Goal: Answer question/provide support: Share knowledge or assist other users

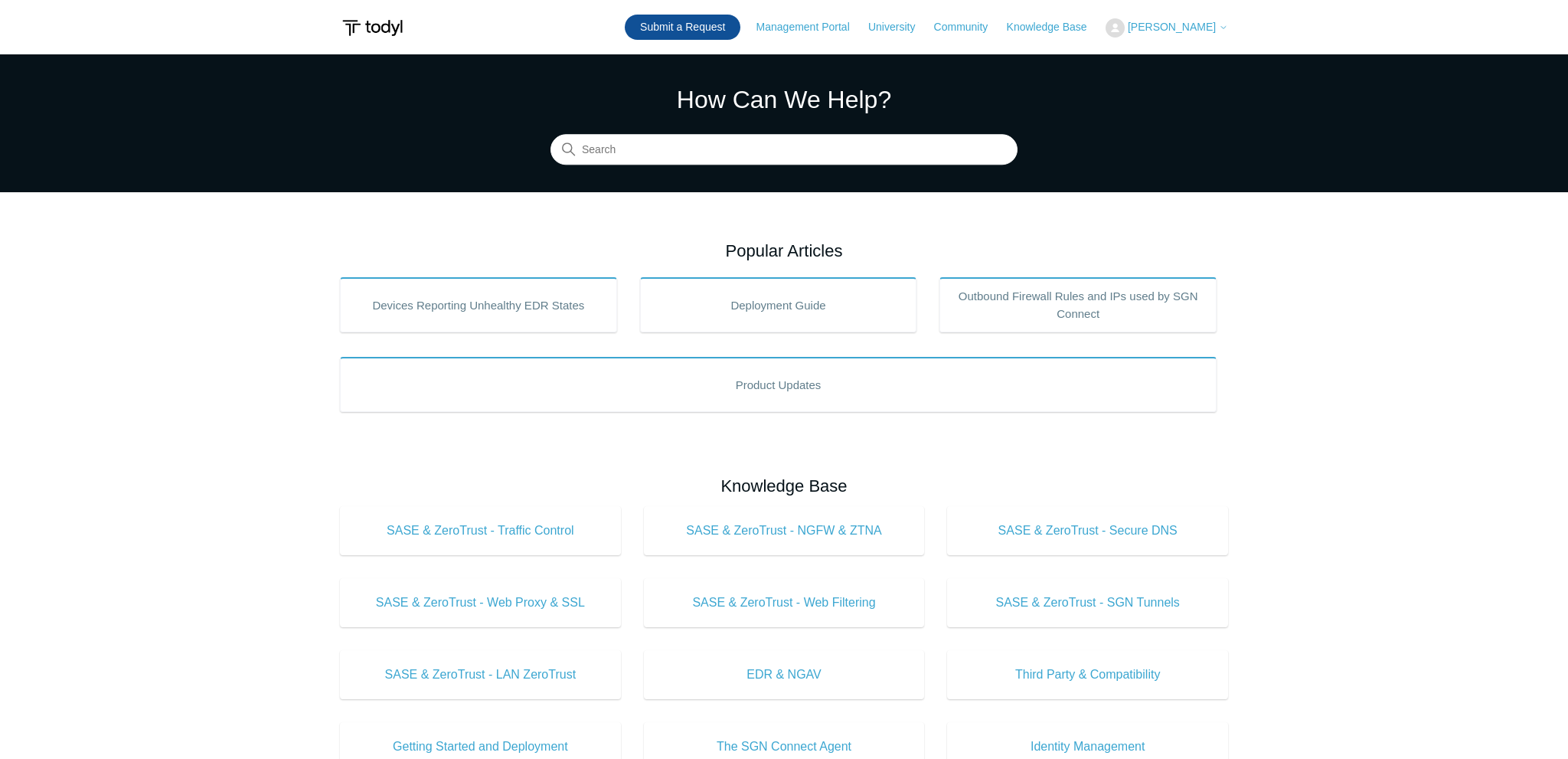
click at [722, 16] on link "Submit a Request" at bounding box center [682, 27] width 116 height 25
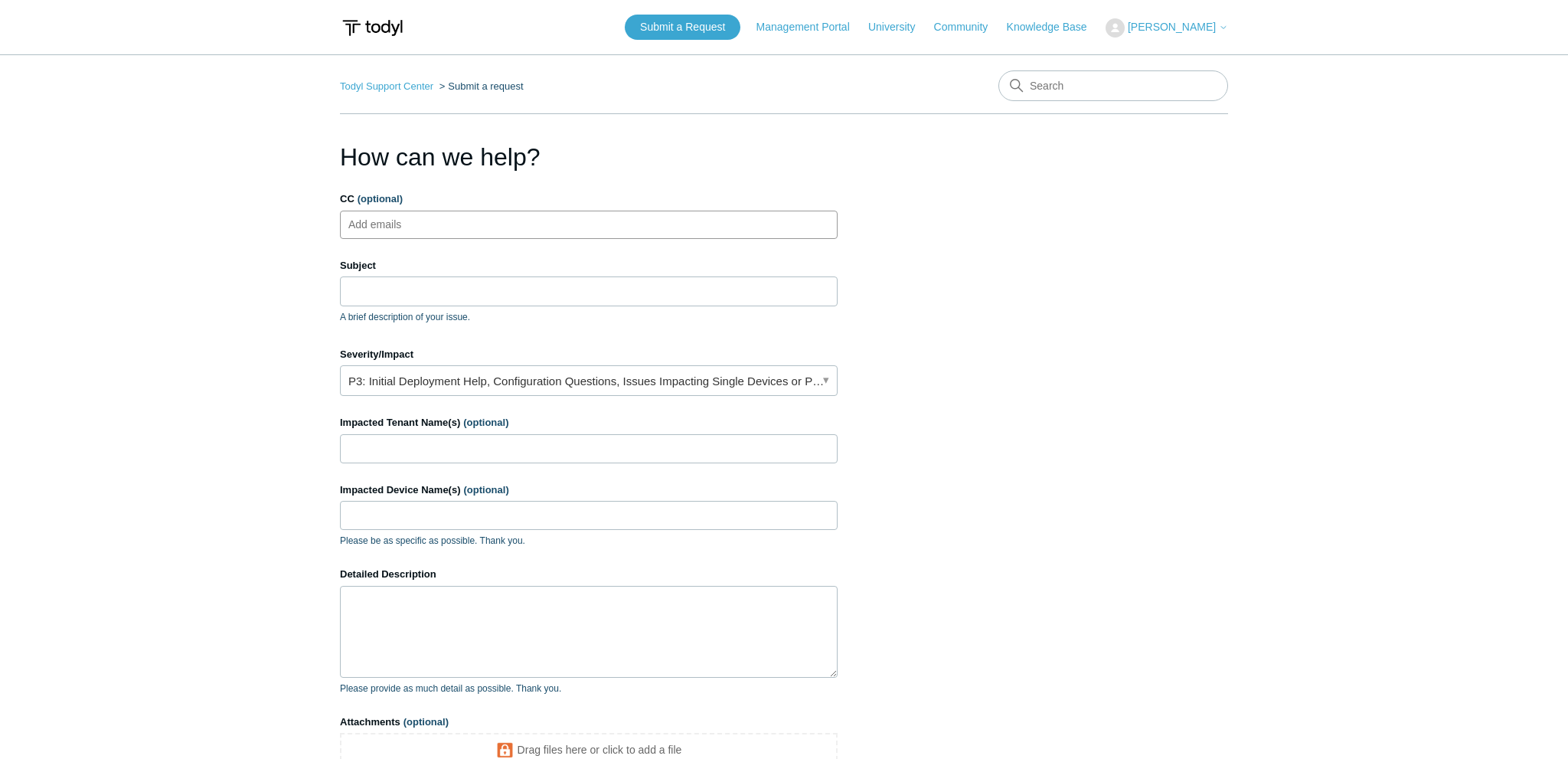
click at [470, 217] on ul "Add emails" at bounding box center [589, 224] width 497 height 28
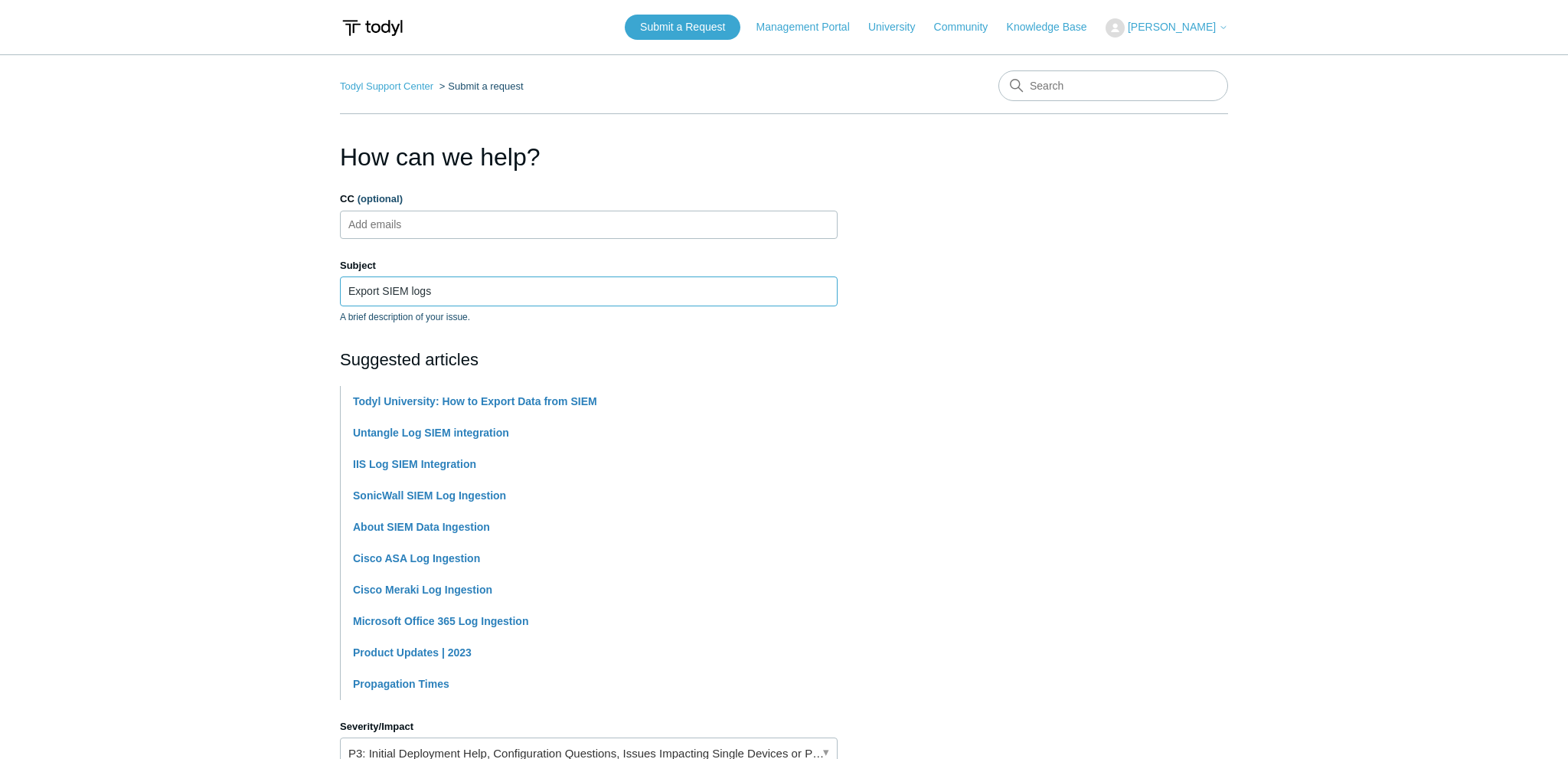
type input "Export SIEM logs"
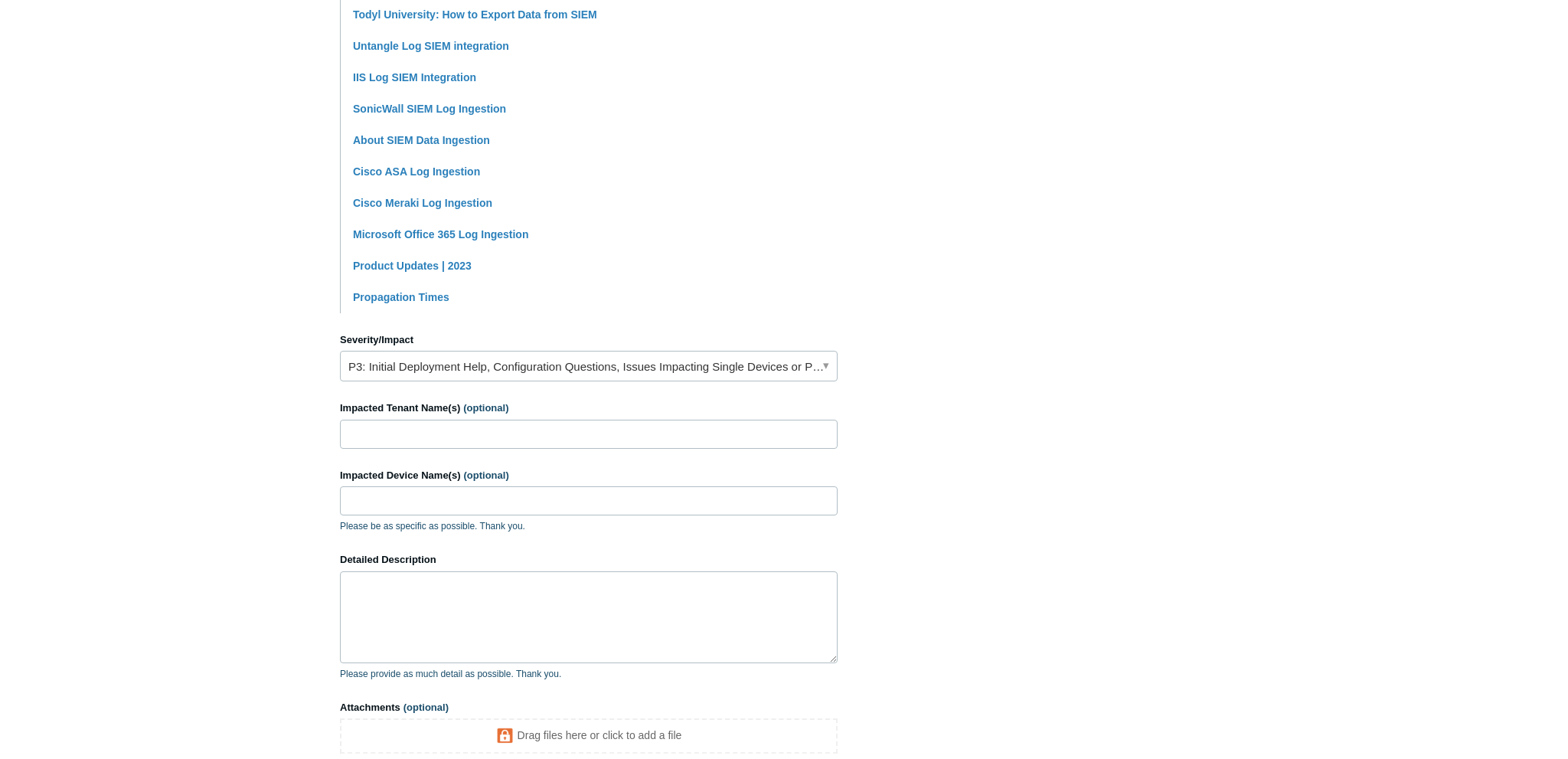
scroll to position [404, 0]
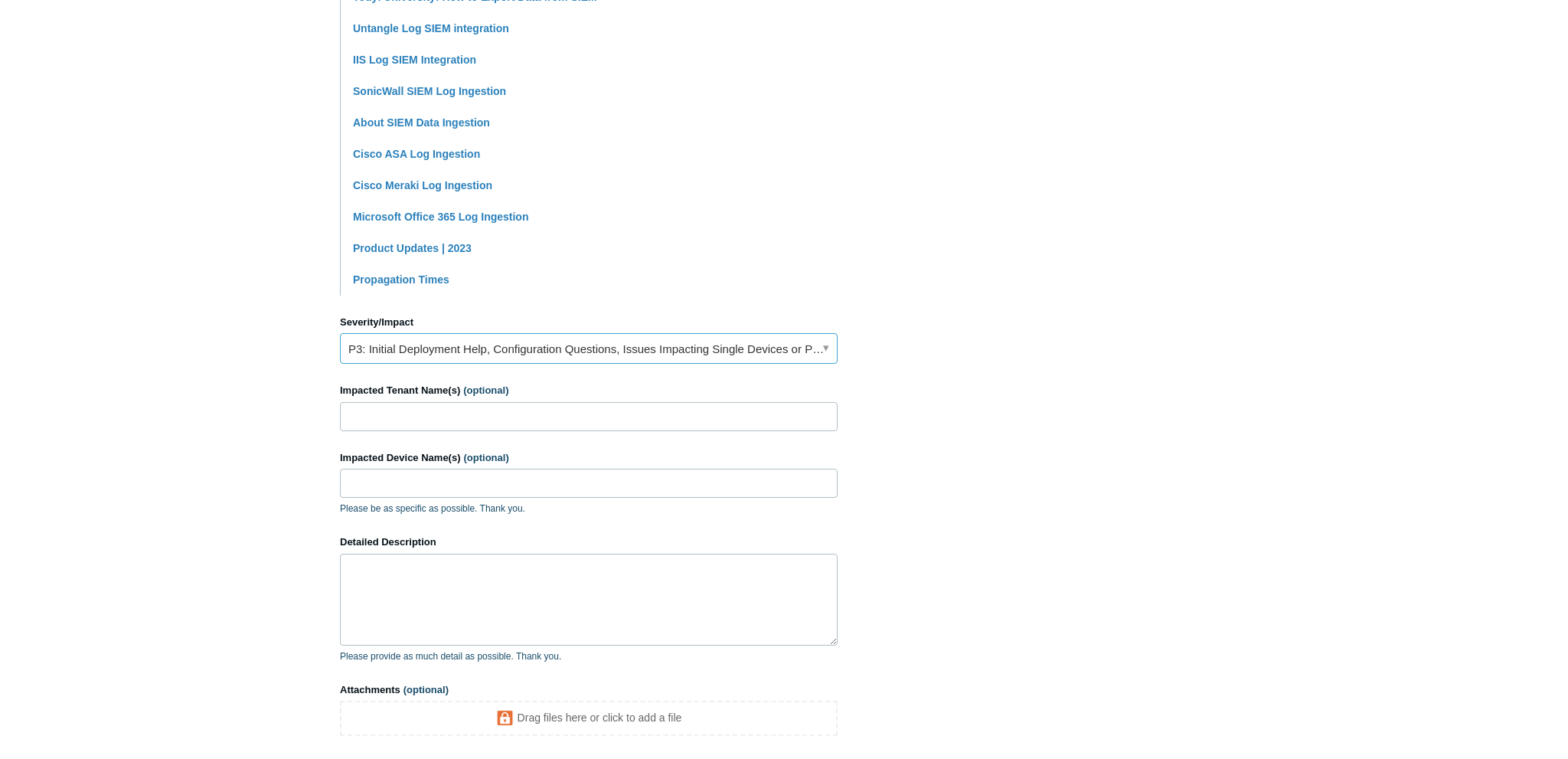
click at [470, 362] on link "P3: Initial Deployment Help, Configuration Questions, Issues Impacting Single D…" at bounding box center [589, 348] width 497 height 31
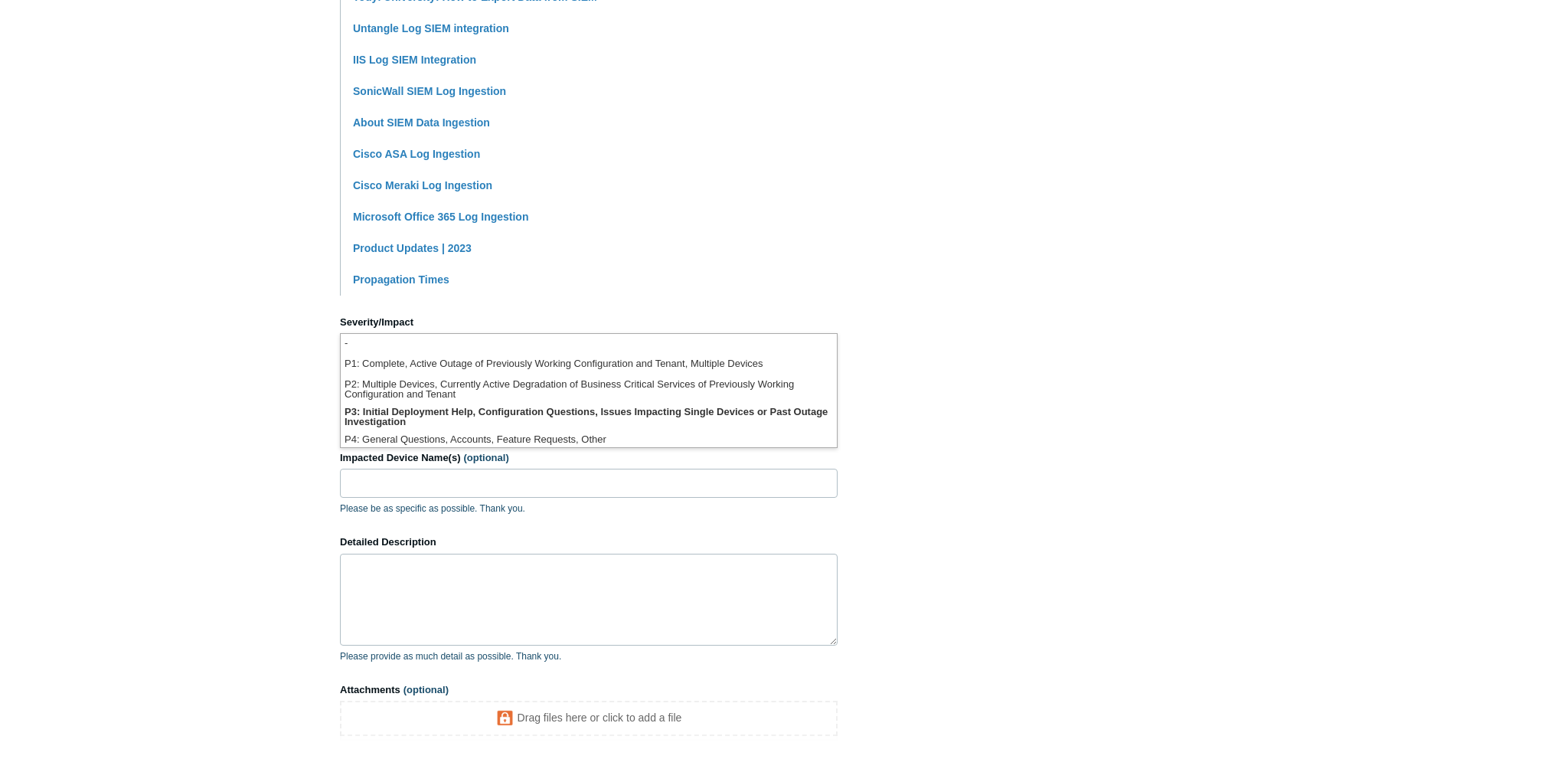
click at [948, 346] on section "How can we help? CC (optional) Add emails Subject Export SIEM logs A brief desc…" at bounding box center [784, 273] width 888 height 1077
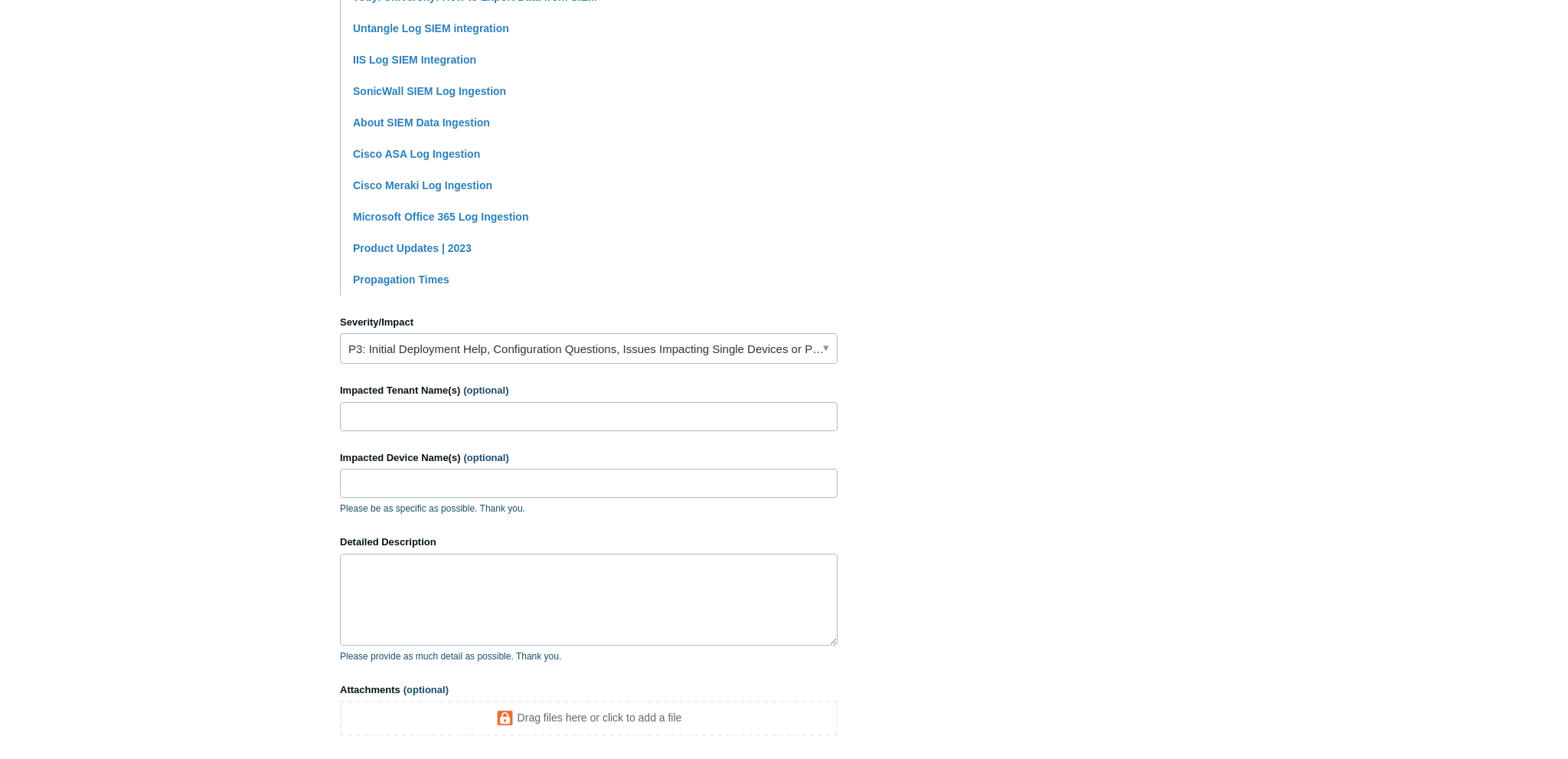
click at [671, 384] on label "Impacted Tenant Name(s) (optional)" at bounding box center [589, 390] width 497 height 15
click at [671, 402] on input "Impacted Tenant Name(s) (optional)" at bounding box center [589, 416] width 497 height 29
click at [661, 394] on label "Impacted Tenant Name(s) (optional)" at bounding box center [589, 390] width 497 height 15
click at [661, 402] on input "Impacted Tenant Name(s) (optional)" at bounding box center [589, 416] width 497 height 29
click at [639, 418] on input "Impacted Tenant Name(s) (optional)" at bounding box center [589, 416] width 497 height 29
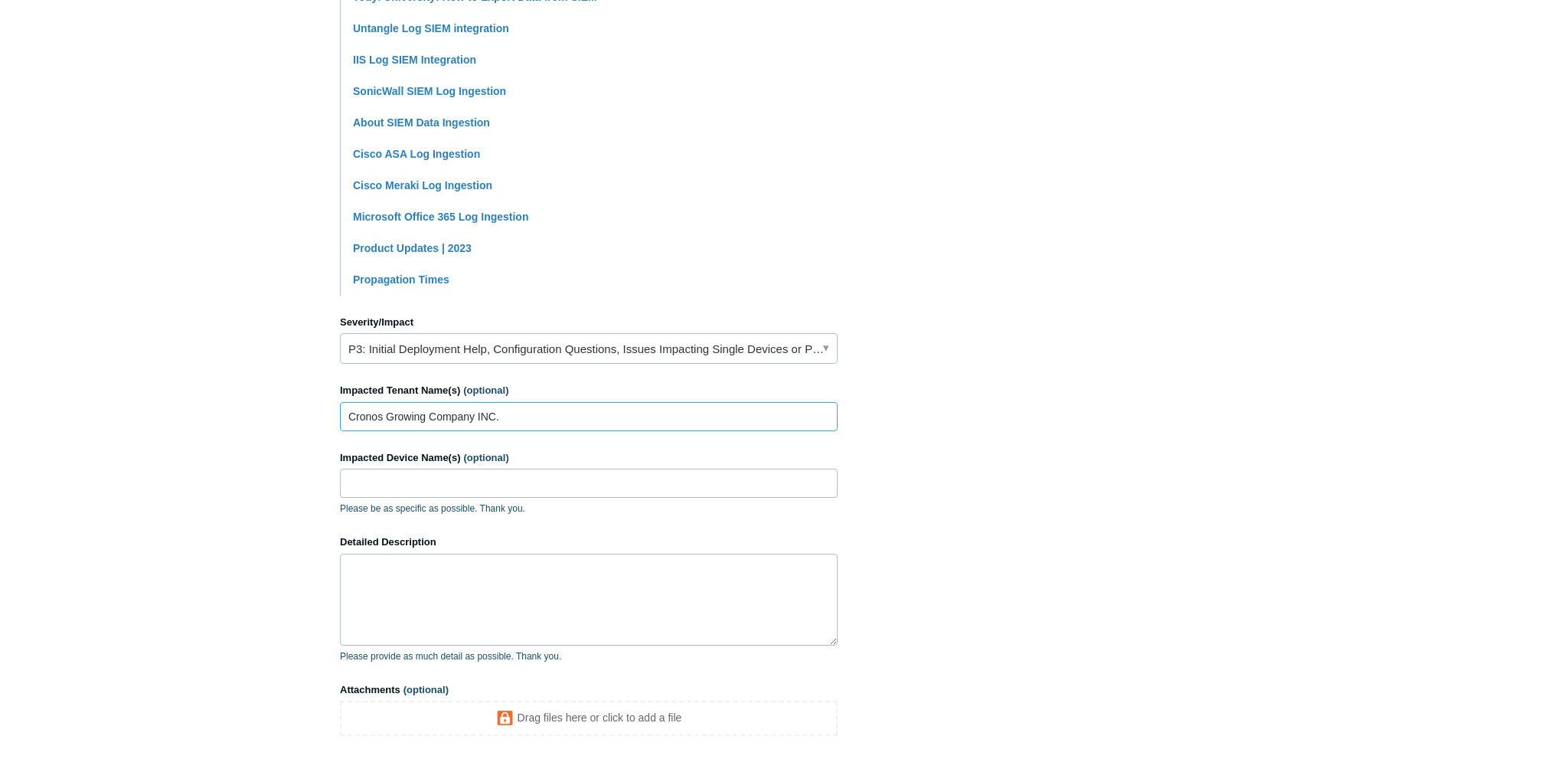
click at [488, 418] on input "Cronos Growing Company INC." at bounding box center [589, 416] width 497 height 29
type input "Cronos Growing Company Inc."
click at [480, 485] on input "Impacted Device Name(s) (optional)" at bounding box center [589, 483] width 497 height 29
click at [444, 484] on input "Impacted Device Name(s) (optional)" at bounding box center [589, 483] width 497 height 29
paste input "cgcgrlt08"
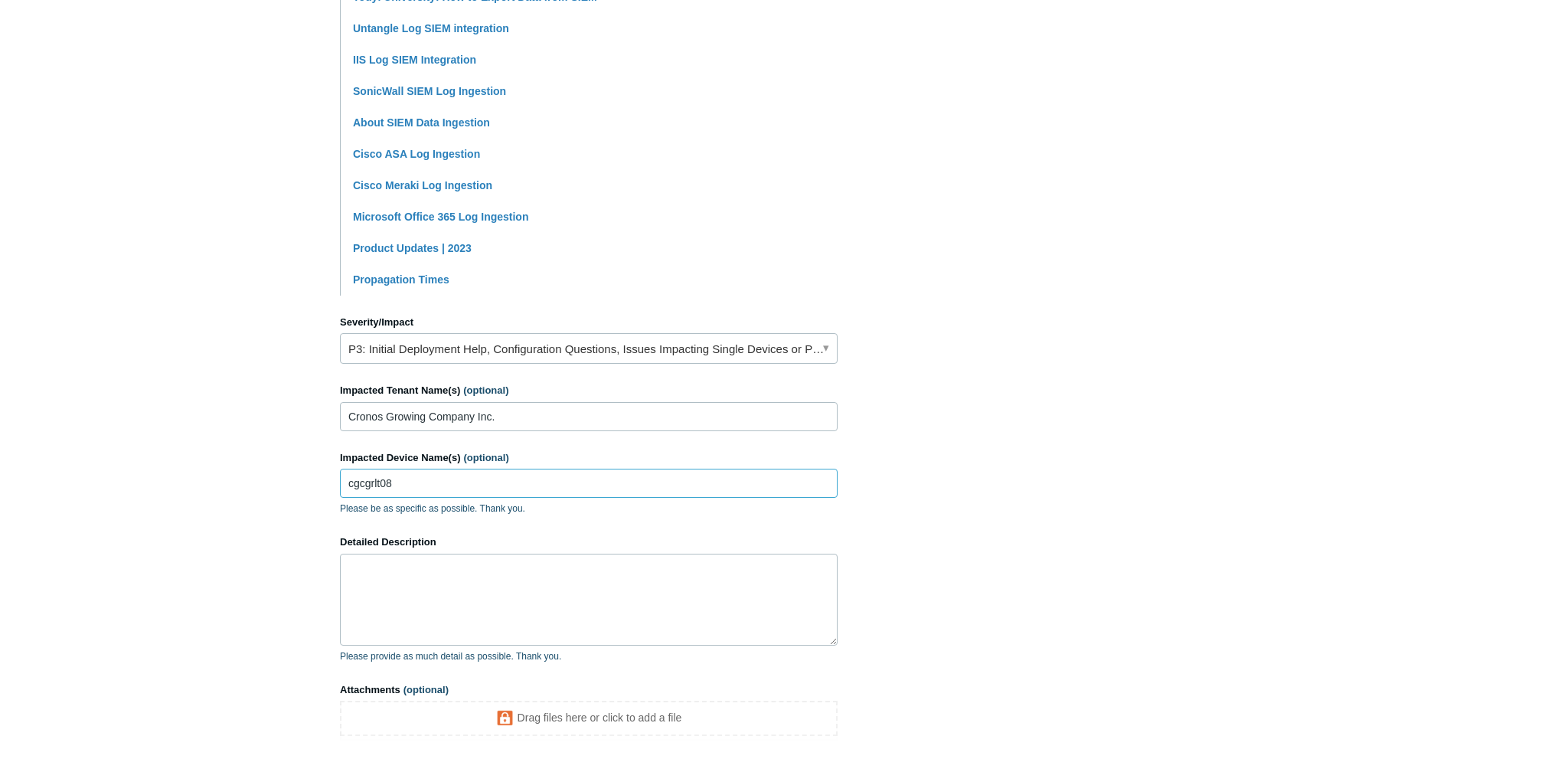
type input "cgcgrlt08"
click at [390, 600] on textarea "Detailed Description" at bounding box center [589, 599] width 497 height 92
click at [453, 593] on textarea "Detailed Description" at bounding box center [589, 599] width 497 height 92
type textarea "Please let"
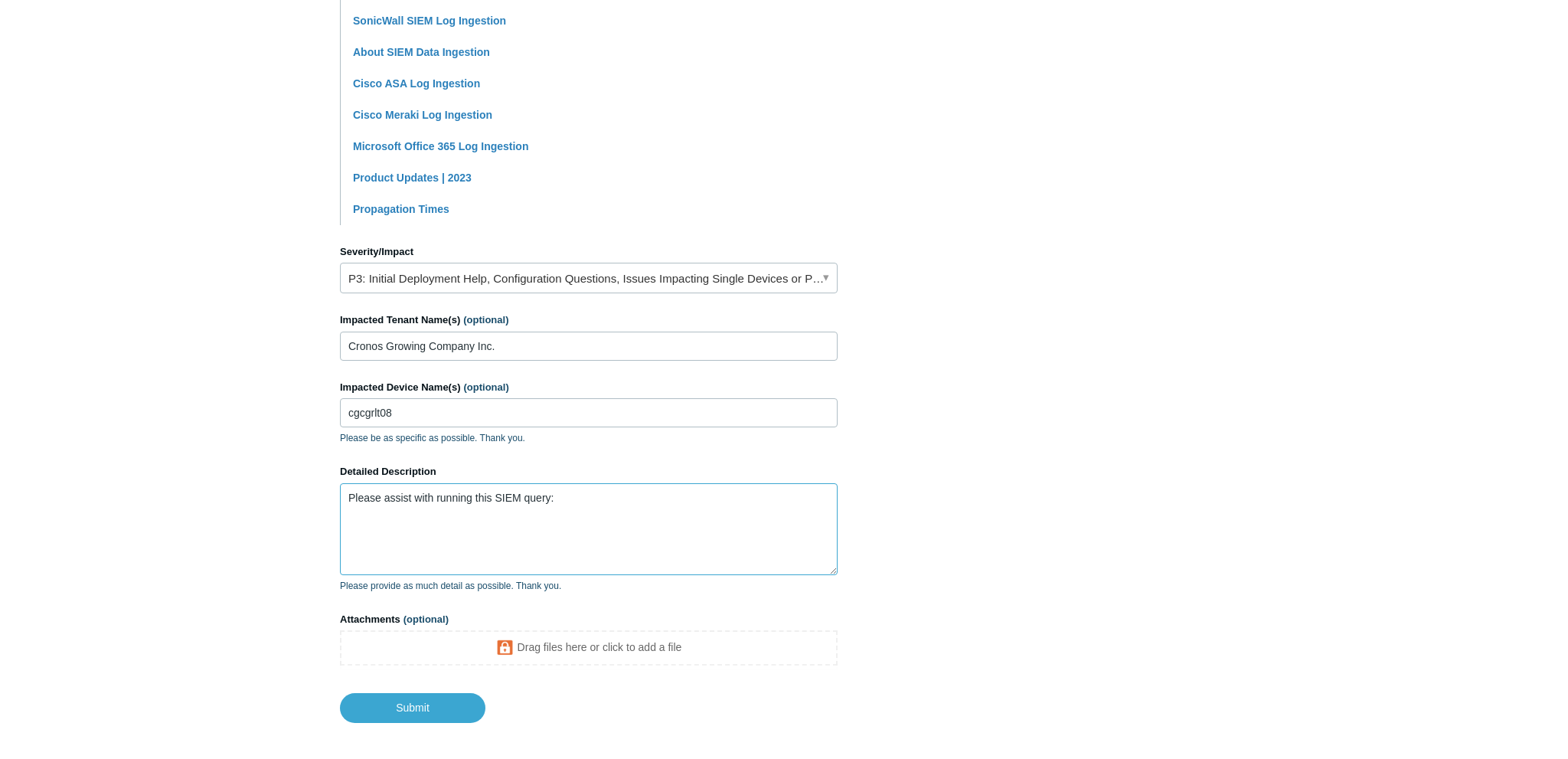
scroll to position [545, 0]
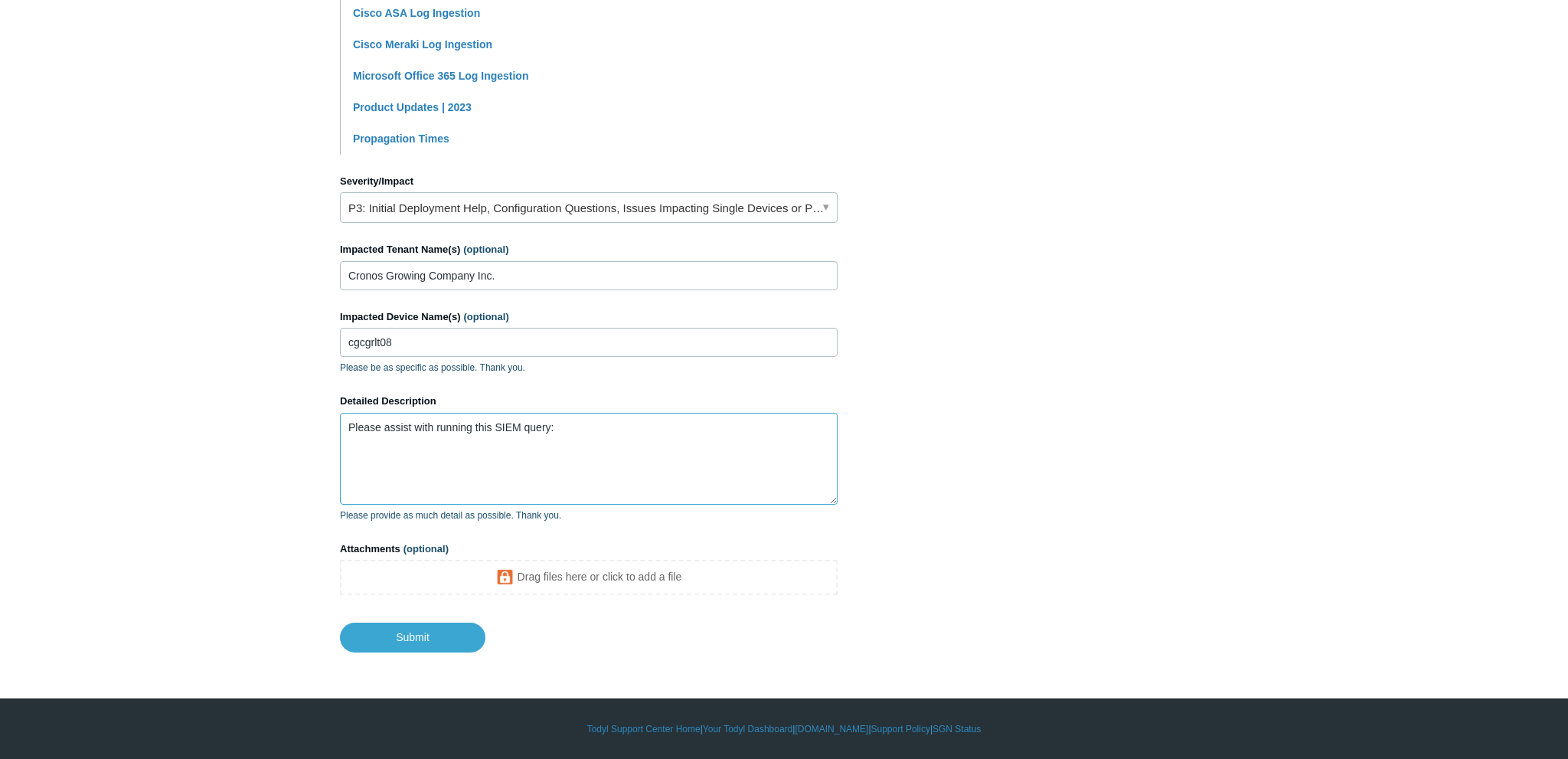
click at [613, 439] on textarea "Please assist with running this SIEM query:" at bounding box center [589, 458] width 497 height 92
paste textarea ""event.action" : "creation" AND NOT "file.path" : C* AND "host.hostname" : "cgc…"
click at [344, 446] on textarea "Please assist with running this SIEM query: "event.action" : "creation" AND NOT…" at bounding box center [589, 458] width 497 height 92
drag, startPoint x: 428, startPoint y: 471, endPoint x: 351, endPoint y: 475, distance: 77.1
click at [351, 475] on textarea "Please assist with running this SIEM query: "event.action" : "creation" AND NOT…" at bounding box center [589, 458] width 497 height 92
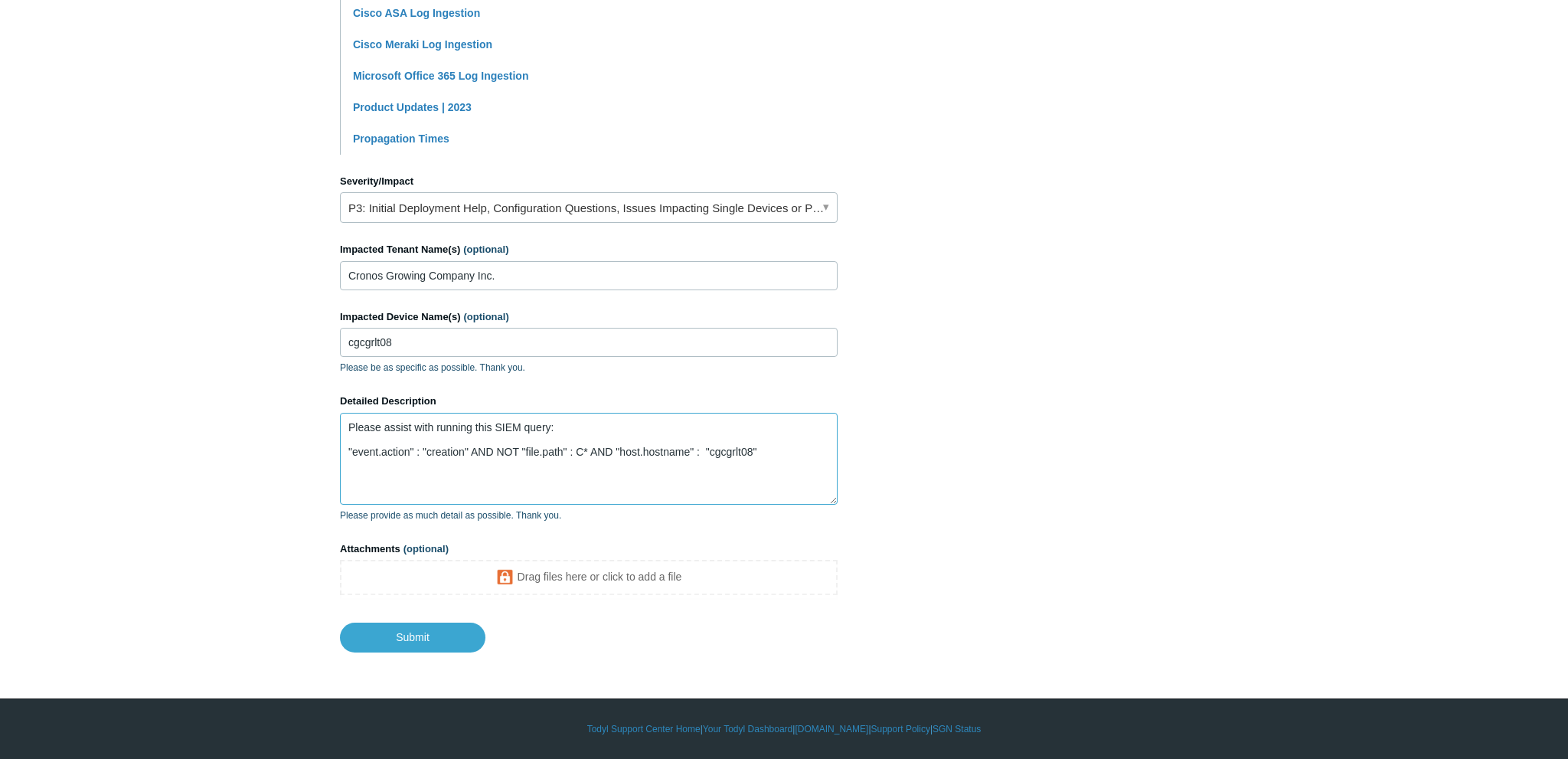
click at [541, 427] on textarea "Please assist with running this SIEM query: "event.action" : "creation" AND NOT…" at bounding box center [589, 458] width 497 height 92
click at [549, 424] on textarea "Please assist with running this SIEM query: "event.action" : "creation" AND NOT…" at bounding box center [589, 458] width 497 height 92
paste textarea "Endpoint: File"
click at [526, 257] on label "Impacted Tenant Name(s) (optional)" at bounding box center [589, 249] width 497 height 15
click at [526, 261] on input "Cronos Growing Company Inc." at bounding box center [589, 275] width 497 height 29
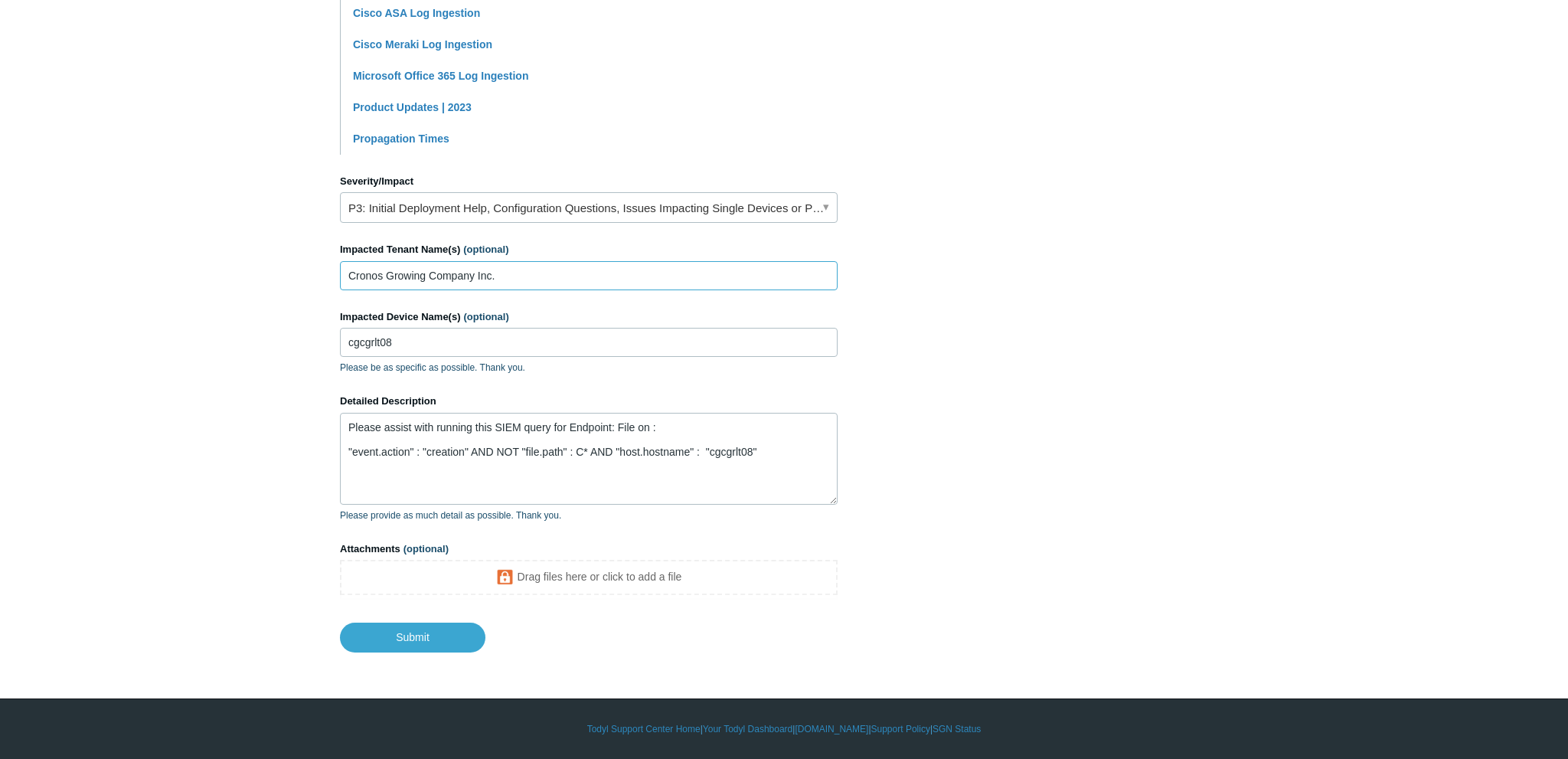
click at [527, 265] on input "Cronos Growing Company Inc." at bounding box center [589, 275] width 497 height 29
click at [647, 421] on textarea "Please assist with running this SIEM query for Endpoint: File on : "event.actio…" at bounding box center [589, 458] width 497 height 92
click at [653, 426] on textarea "Please assist with running this SIEM query for Endpoint: File on : "event.actio…" at bounding box center [589, 458] width 497 height 92
paste textarea "Cronos Growing Company Inc."
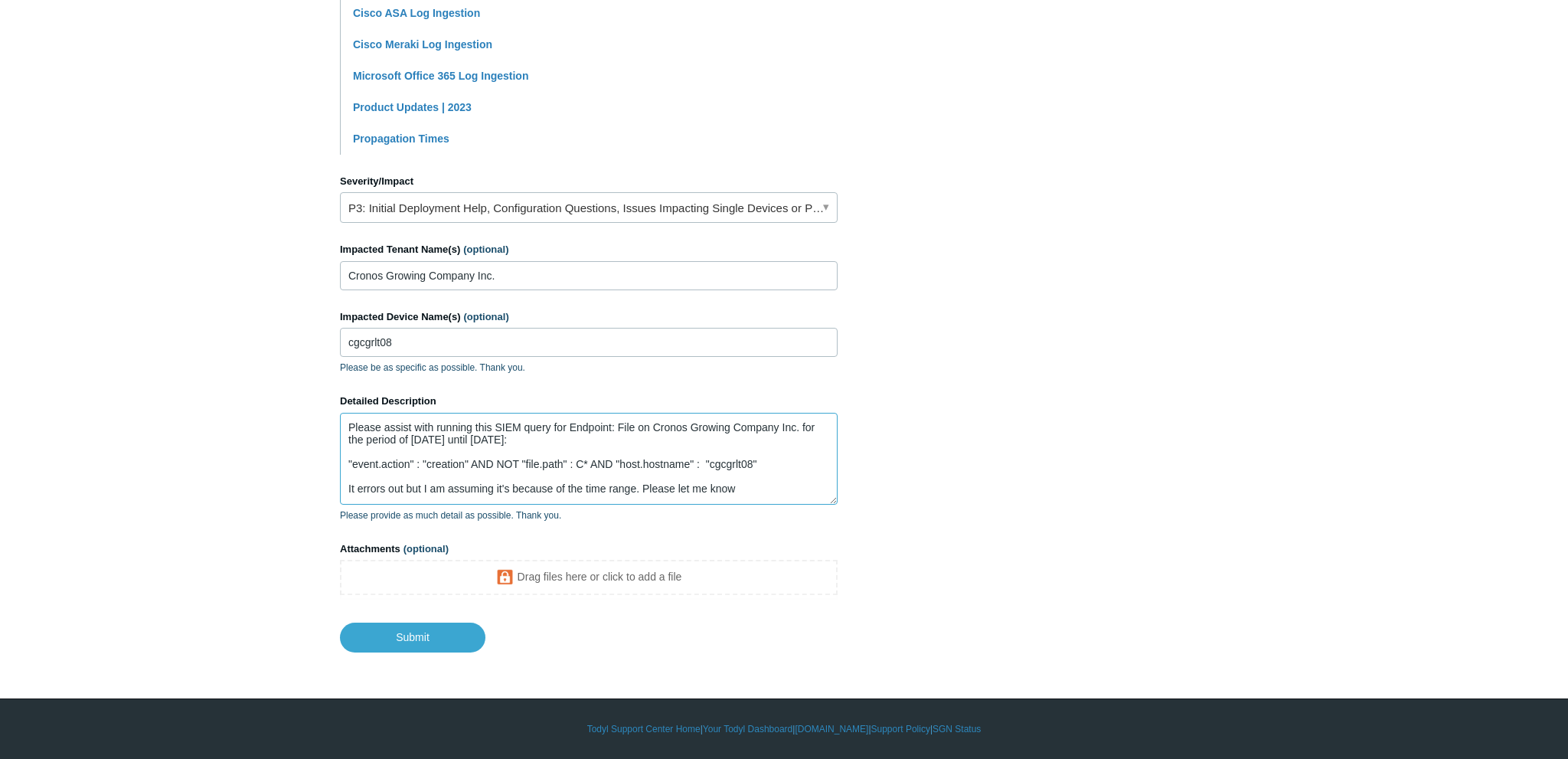
drag, startPoint x: 752, startPoint y: 488, endPoint x: 643, endPoint y: 496, distance: 109.3
click at [643, 496] on textarea "Please assist with running this SIEM query for Endpoint: File on Cronos Growing…" at bounding box center [589, 458] width 497 height 92
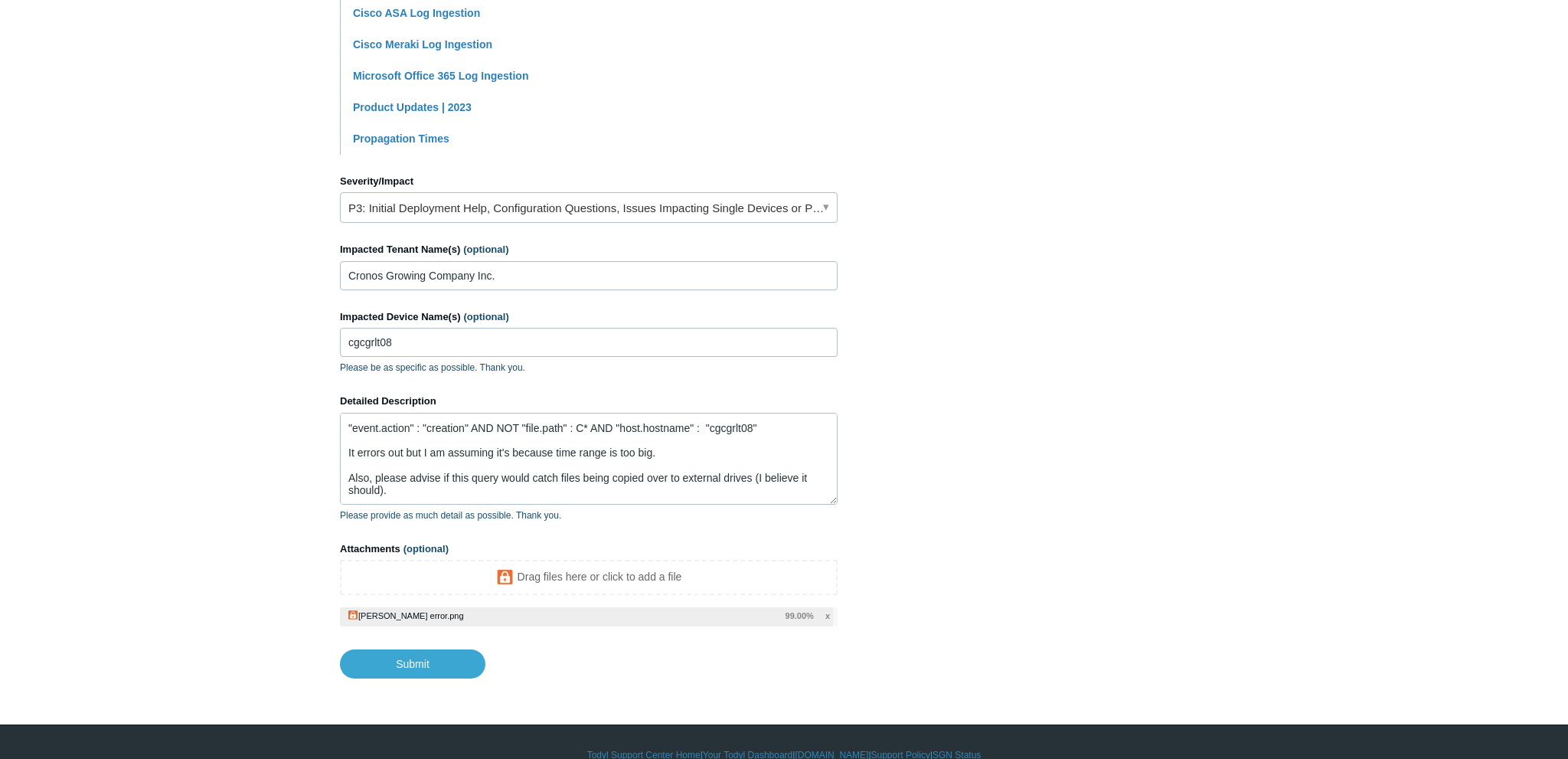
scroll to position [61, 0]
drag, startPoint x: 650, startPoint y: 426, endPoint x: 660, endPoint y: 427, distance: 10.0
click at [652, 426] on textarea "Please assist with running this SIEM query for Endpoint: File on Cronos Growing…" at bounding box center [589, 458] width 497 height 92
click at [663, 427] on textarea "Please assist with running this SIEM query for Endpoint: File on Cronos Growing…" at bounding box center [589, 458] width 497 height 92
click at [627, 482] on textarea "Please assist with running this SIEM query for Endpoint: File on Cronos Growing…" at bounding box center [589, 458] width 497 height 92
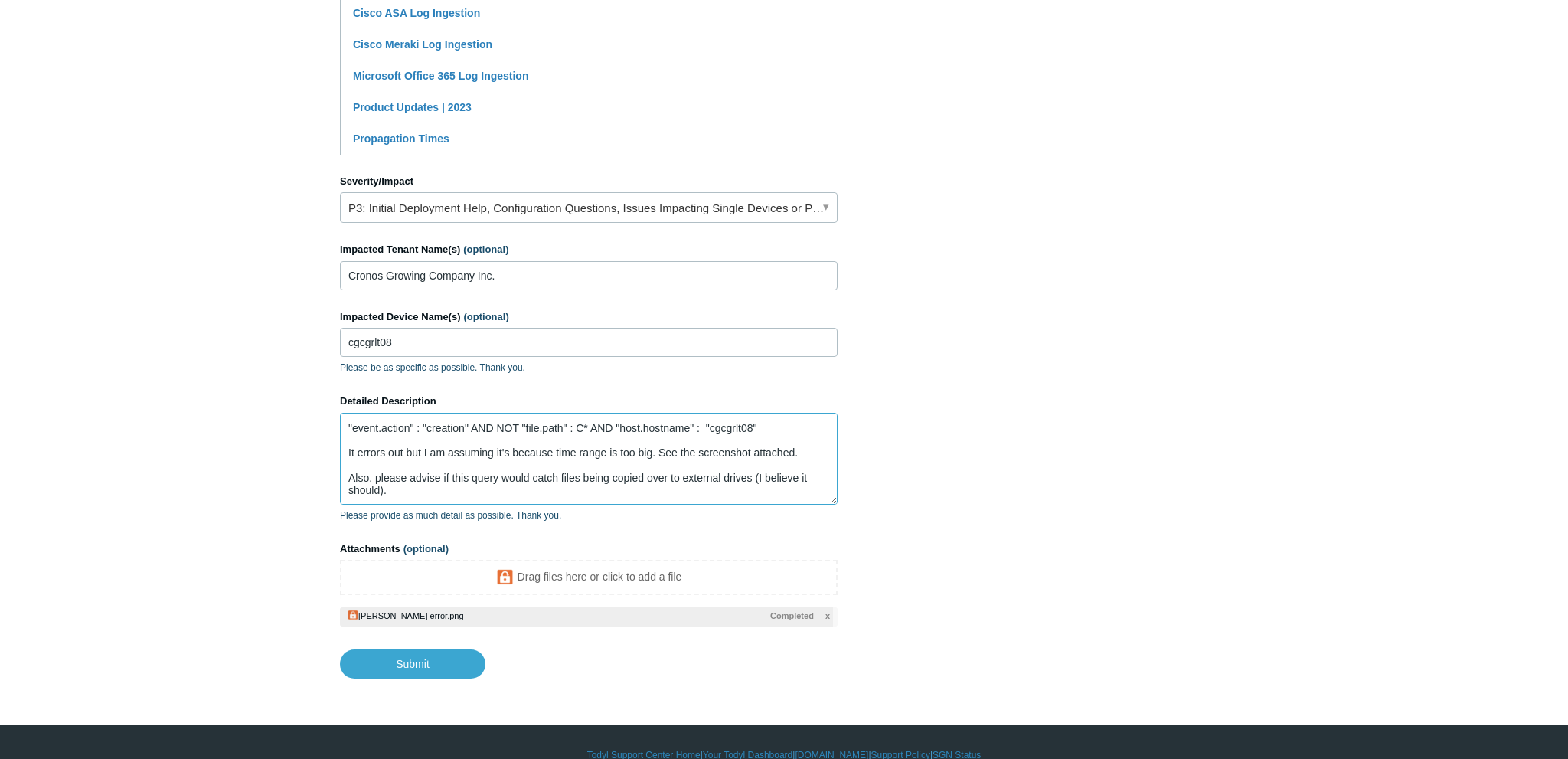
scroll to position [0, 0]
type textarea "Please assist with running this SIEM query for Endpoint: File on Cronos Growing…"
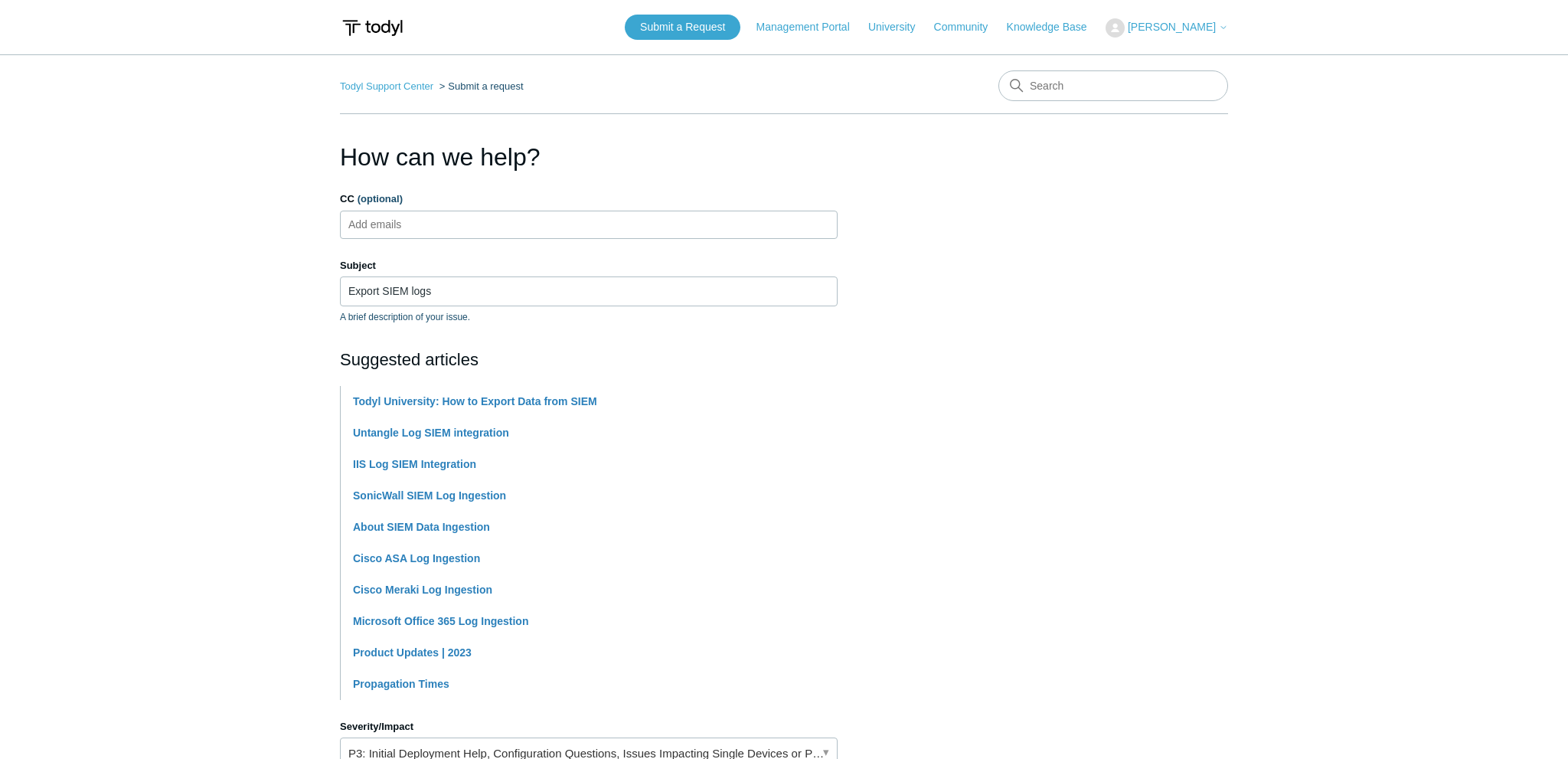
click at [538, 232] on ul "Add emails" at bounding box center [589, 224] width 497 height 28
type input "nzriachev@nextdimensioninc.com"
click at [574, 196] on label "CC (optional)" at bounding box center [589, 198] width 497 height 15
click at [552, 213] on input "CC (optional)" at bounding box center [447, 224] width 209 height 23
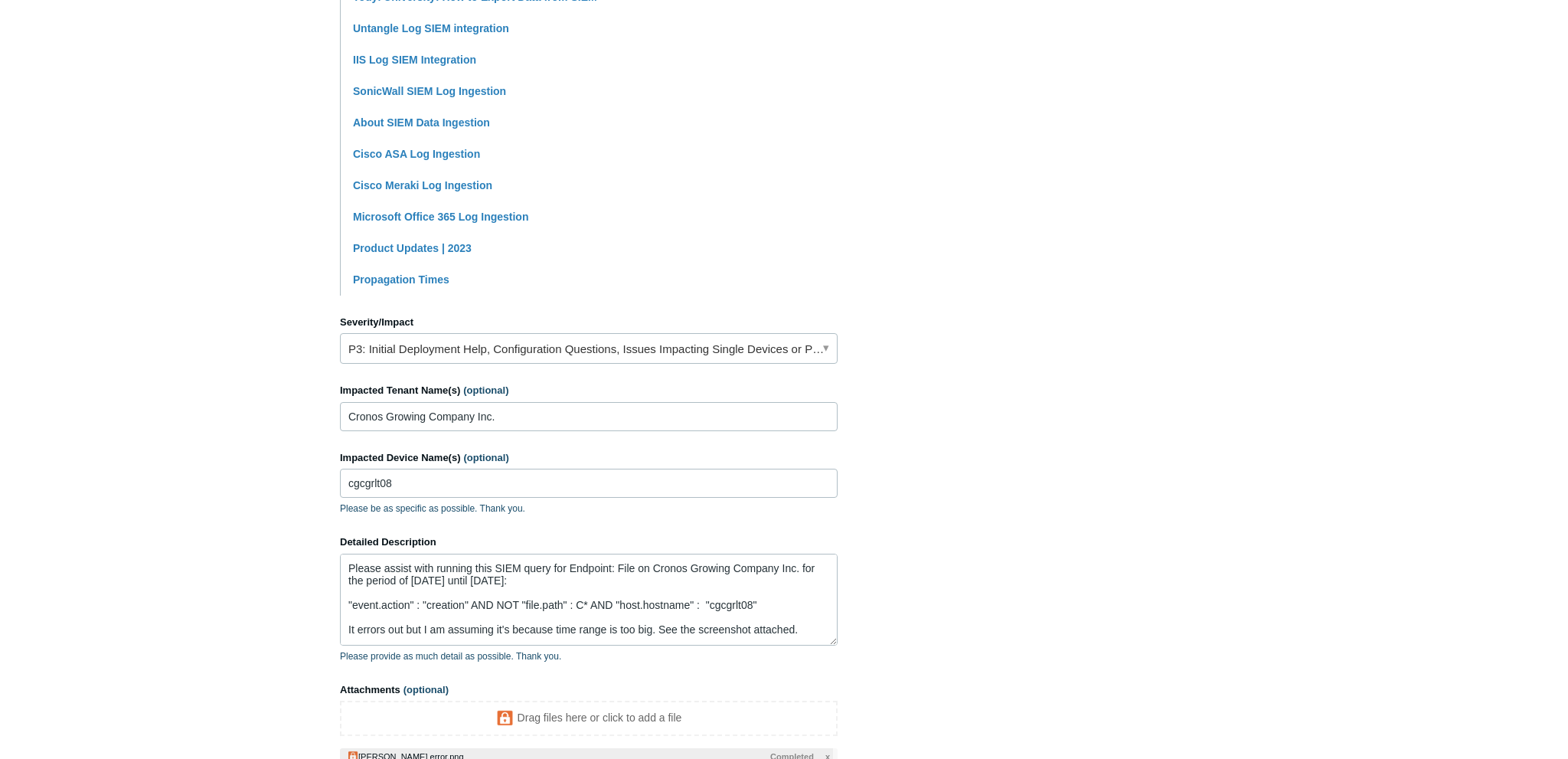
scroll to position [571, 0]
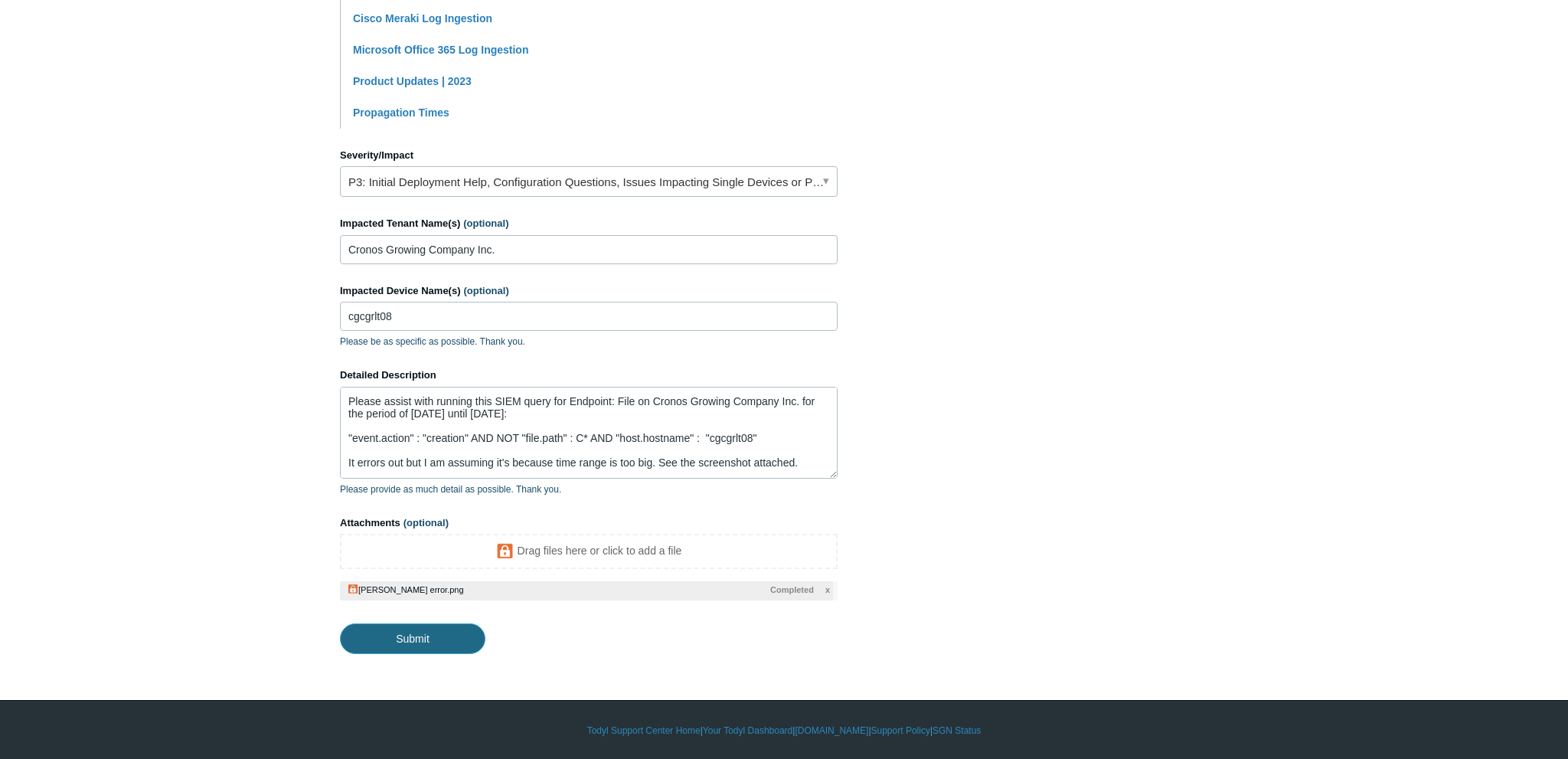
click at [416, 638] on input "Submit" at bounding box center [413, 638] width 146 height 31
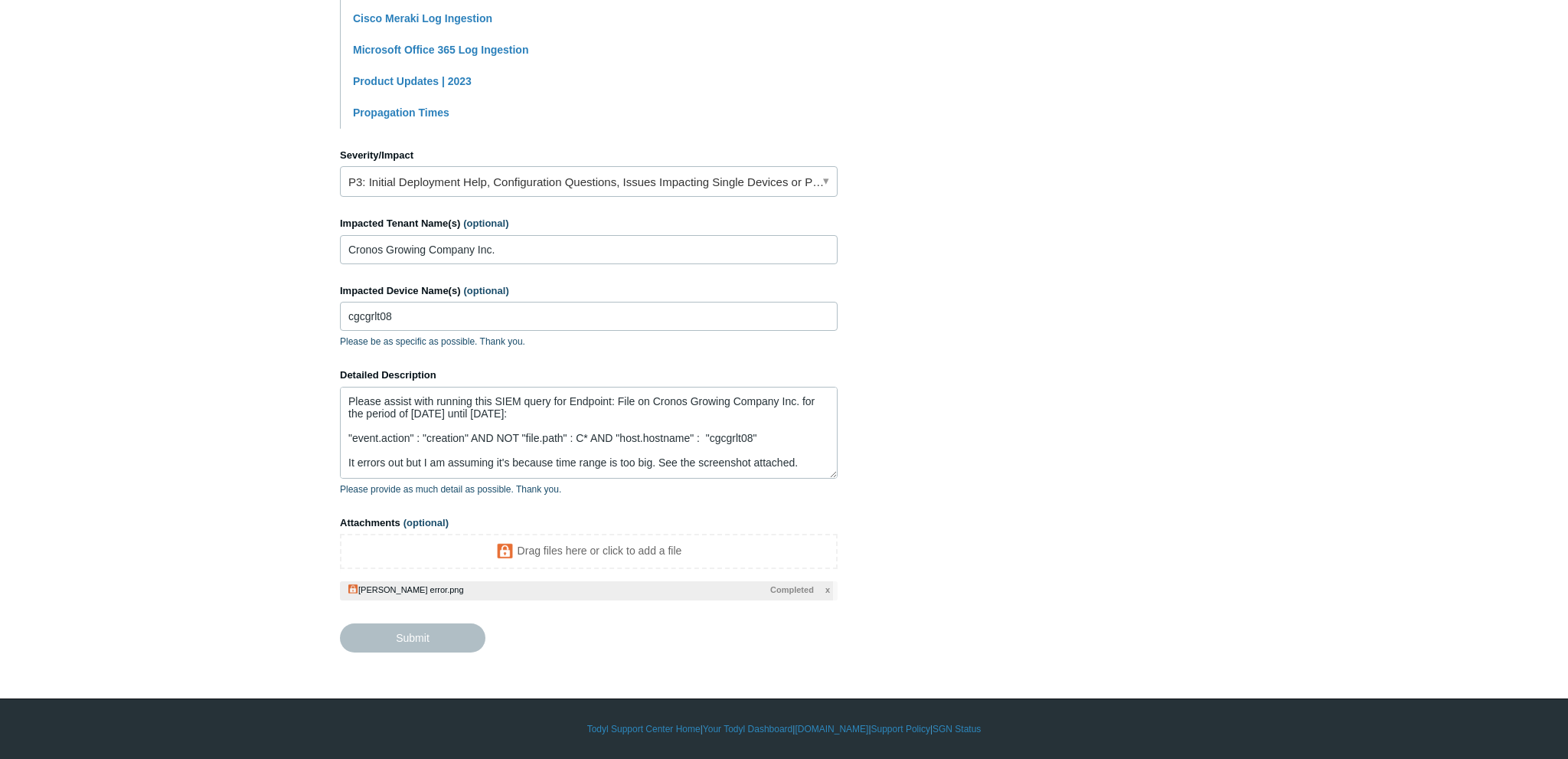
type textarea "Please assist with running this SIEM query for Endpoint: File on Cronos Growing…"
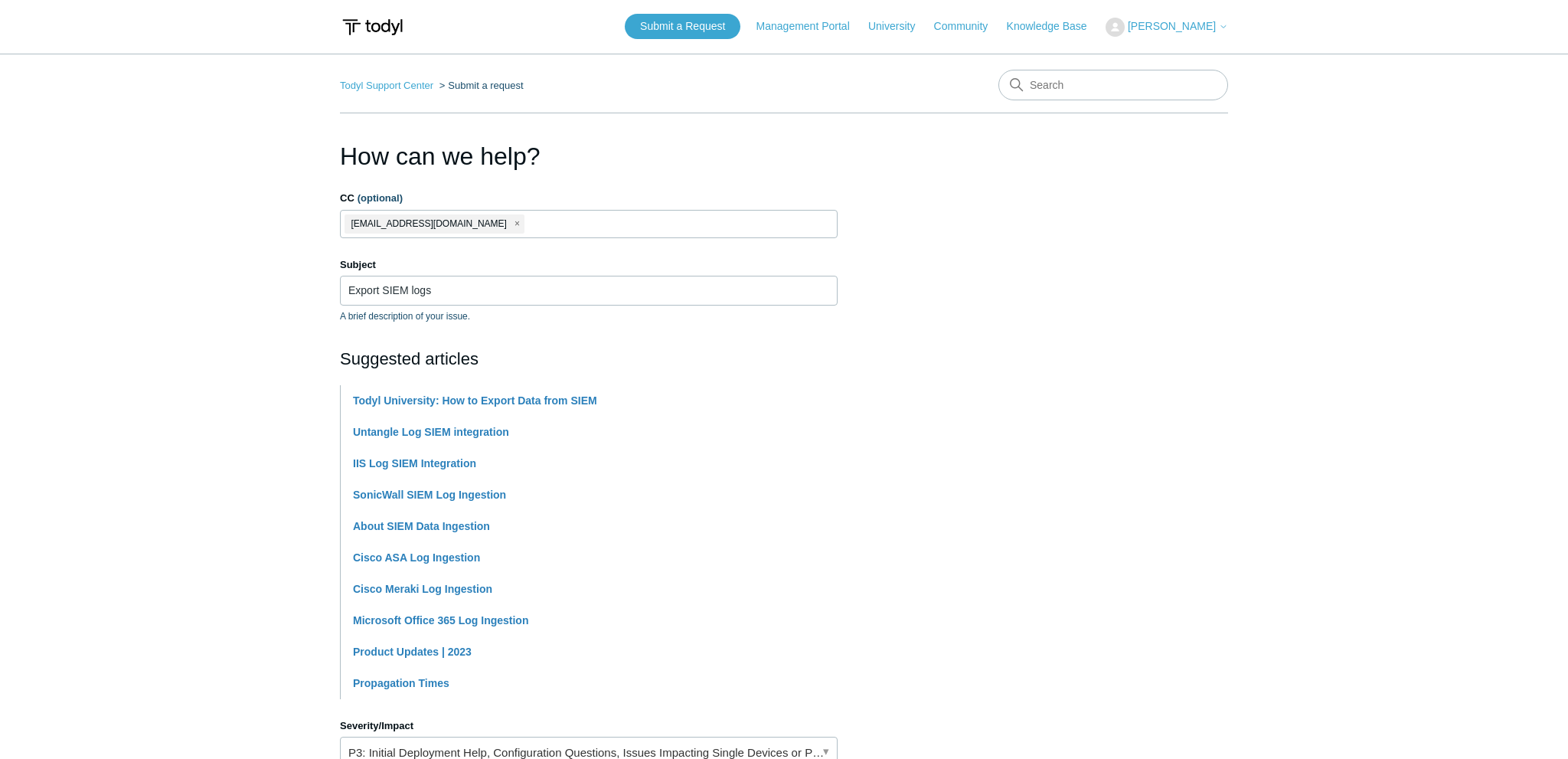
scroll to position [0, 0]
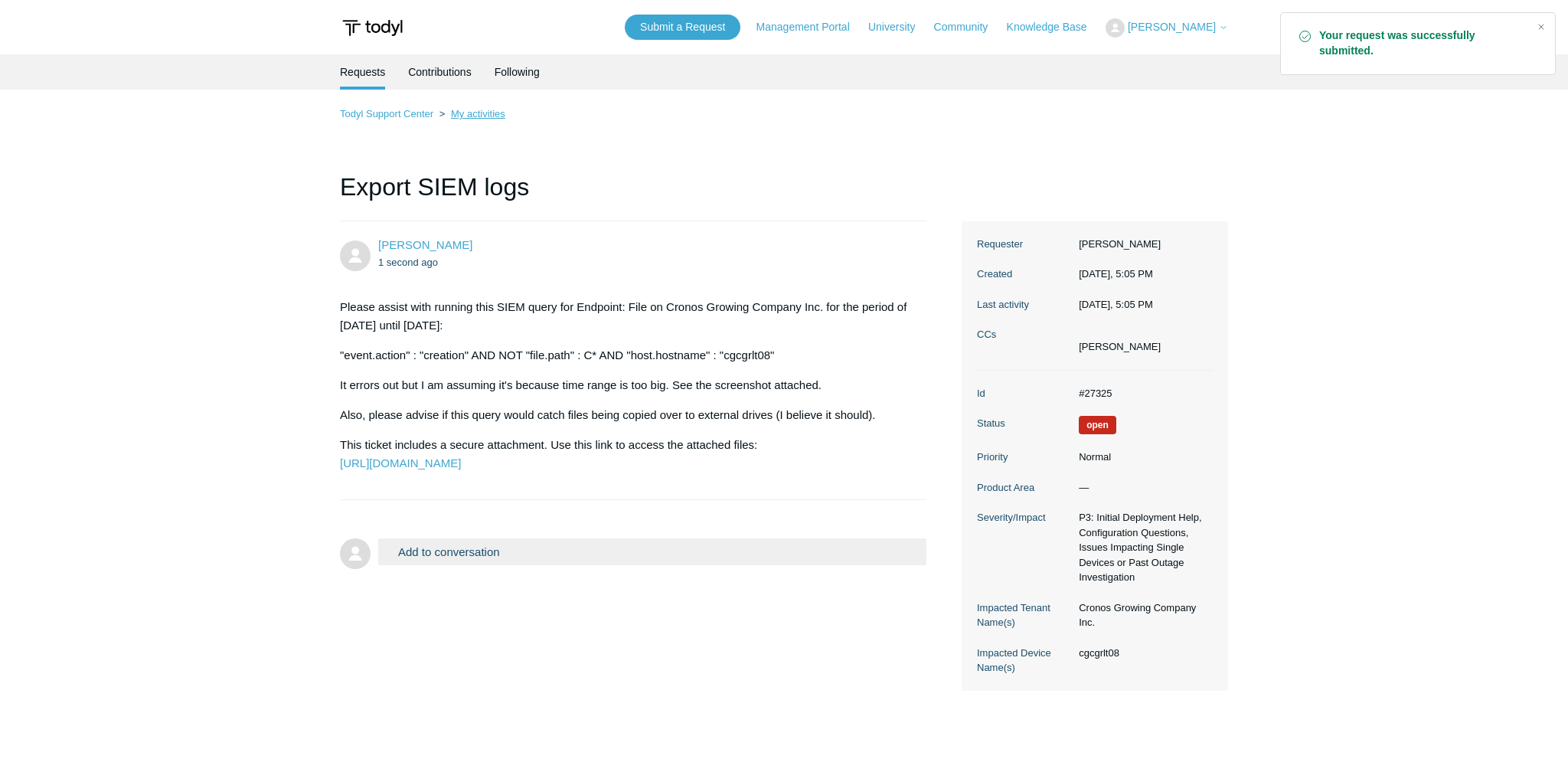
click at [467, 117] on link "My activities" at bounding box center [478, 113] width 54 height 11
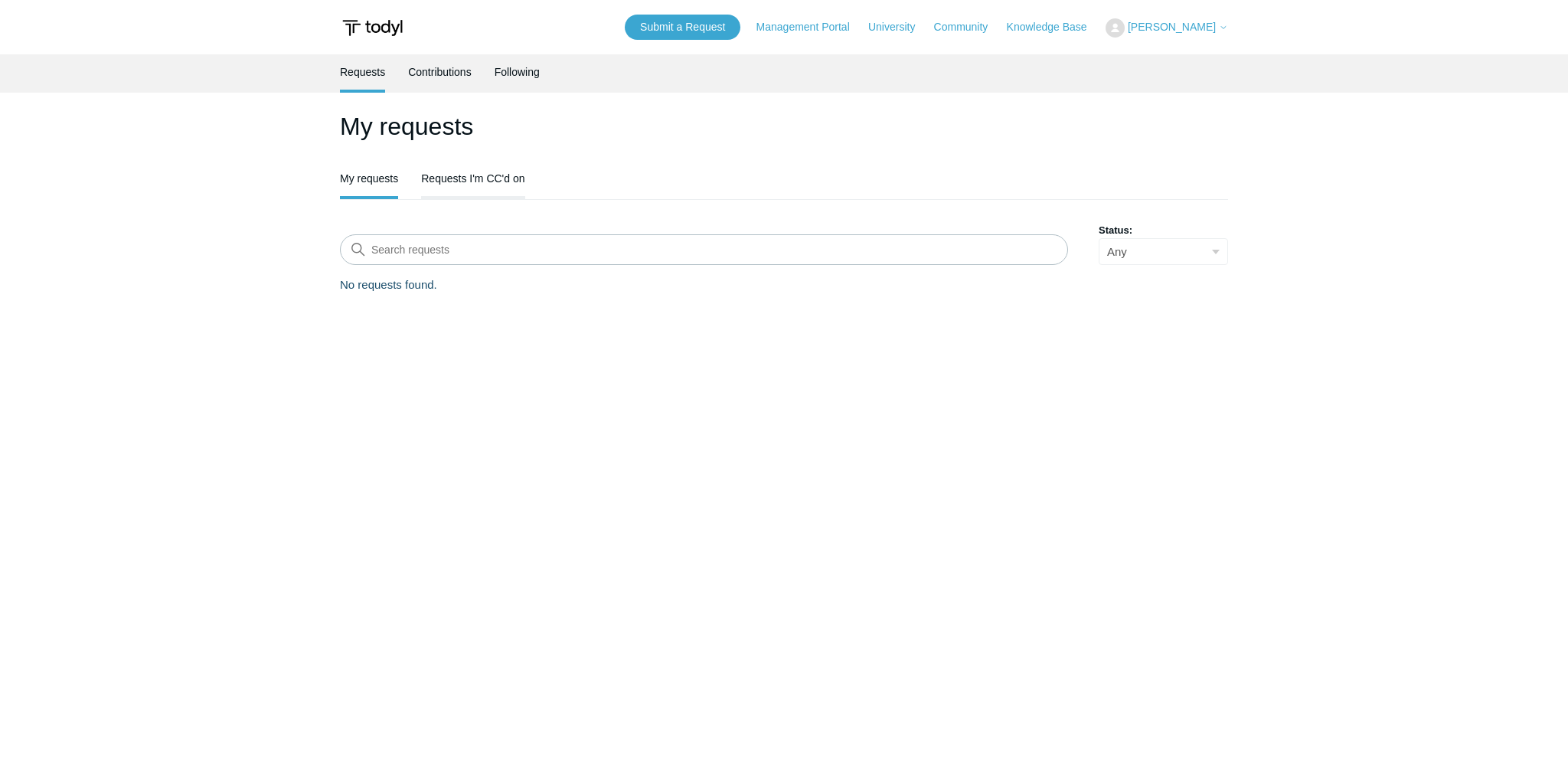
click at [488, 171] on link "Requests I'm CC'd on" at bounding box center [473, 177] width 104 height 32
click at [378, 173] on link "My requests" at bounding box center [369, 177] width 58 height 32
click at [1098, 238] on select "Any Open Awaiting your reply Solved" at bounding box center [1163, 251] width 130 height 27
select select "open"
click option "Open" at bounding box center [0, 0] width 0 height 0
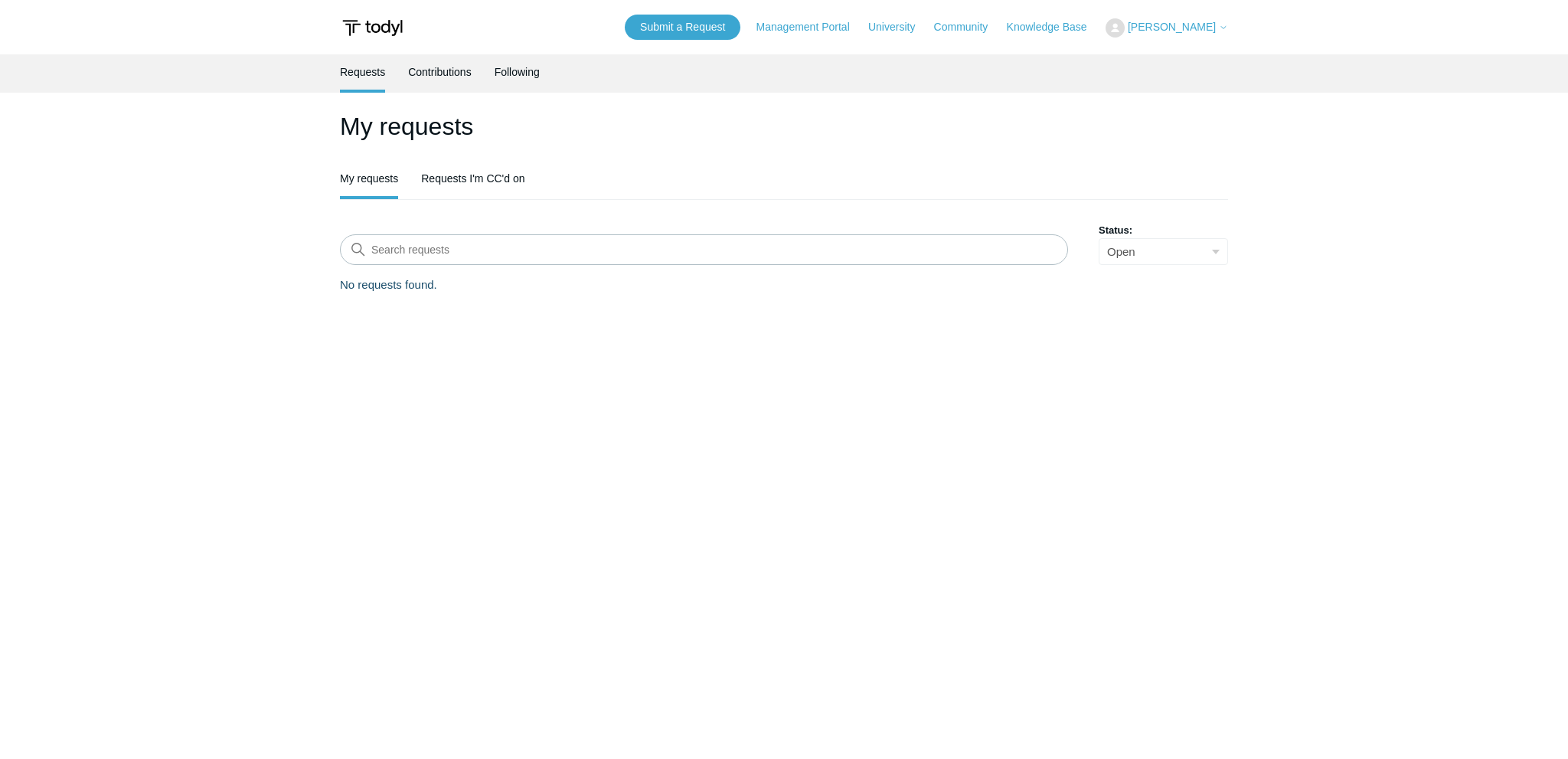
click at [1098, 238] on select "Any Open Awaiting your reply Solved" at bounding box center [1163, 251] width 130 height 27
click option "Open" at bounding box center [0, 0] width 0 height 0
click at [1098, 238] on select "Any Open Awaiting your reply Solved" at bounding box center [1163, 251] width 130 height 27
select select
click option "Any" at bounding box center [0, 0] width 0 height 0
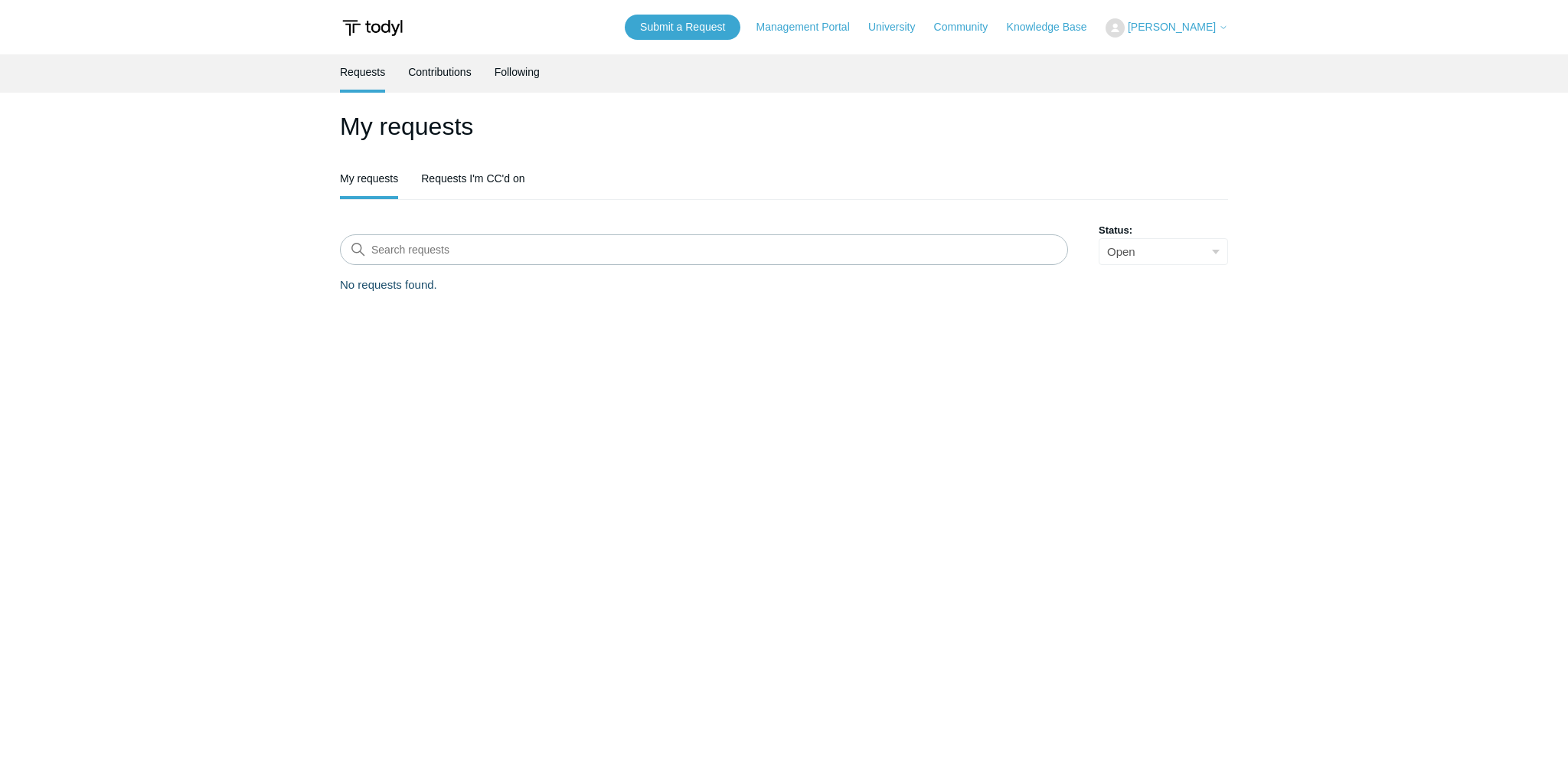
select select "open"
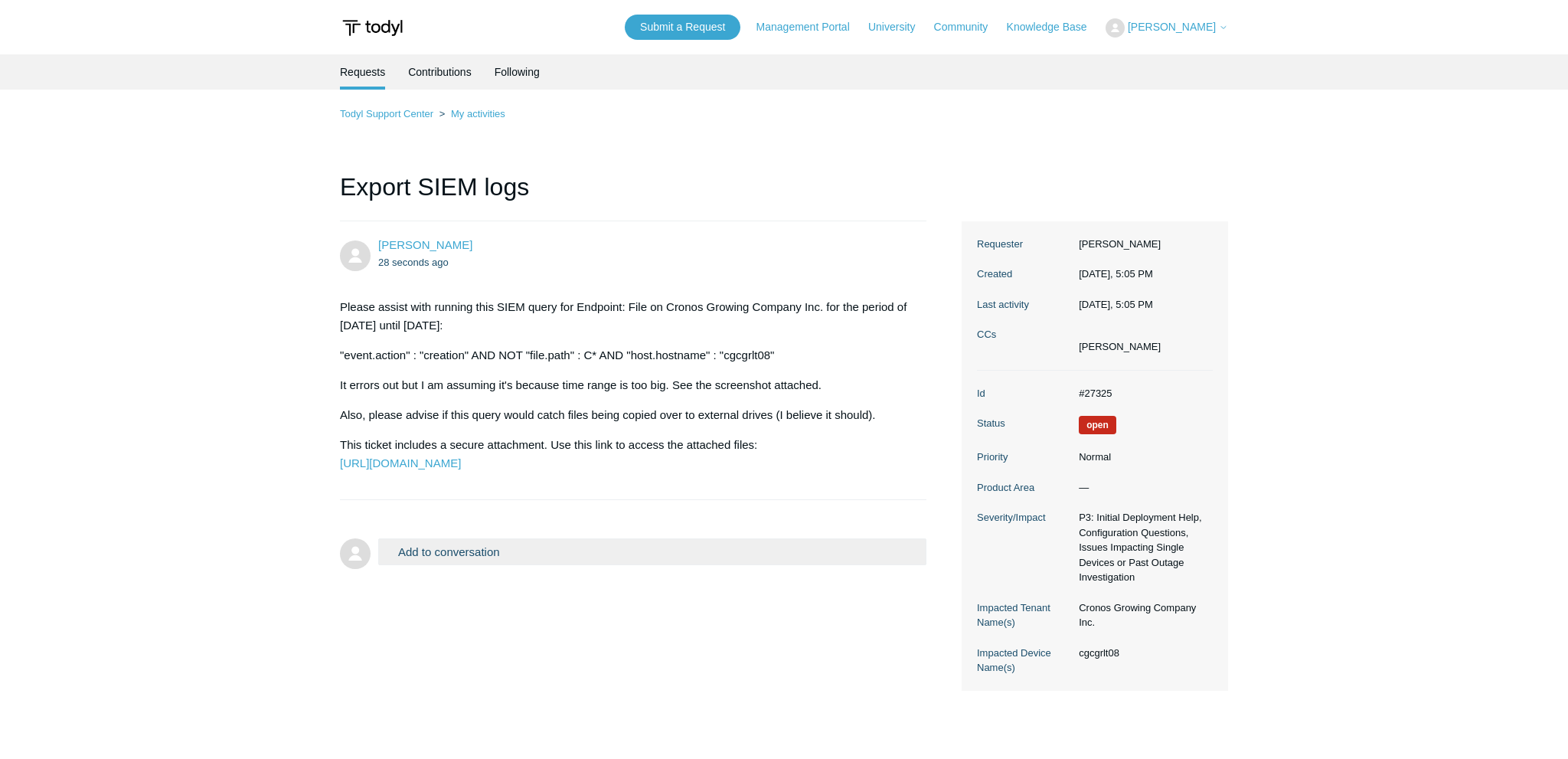
drag, startPoint x: 1164, startPoint y: 672, endPoint x: 1068, endPoint y: 540, distance: 163.2
click at [1068, 540] on dl "Id #27325 Status Open Priority Normal Product Area — Severity/Impact P3: Initia…" at bounding box center [1094, 530] width 236 height 320
click at [1067, 542] on dl "Id #27325 Status Open Priority Normal Product Area — Severity/Impact P3: Initia…" at bounding box center [1094, 530] width 236 height 320
drag, startPoint x: 1096, startPoint y: 424, endPoint x: 1112, endPoint y: 431, distance: 17.5
click at [1112, 431] on span "Open" at bounding box center [1097, 424] width 37 height 19
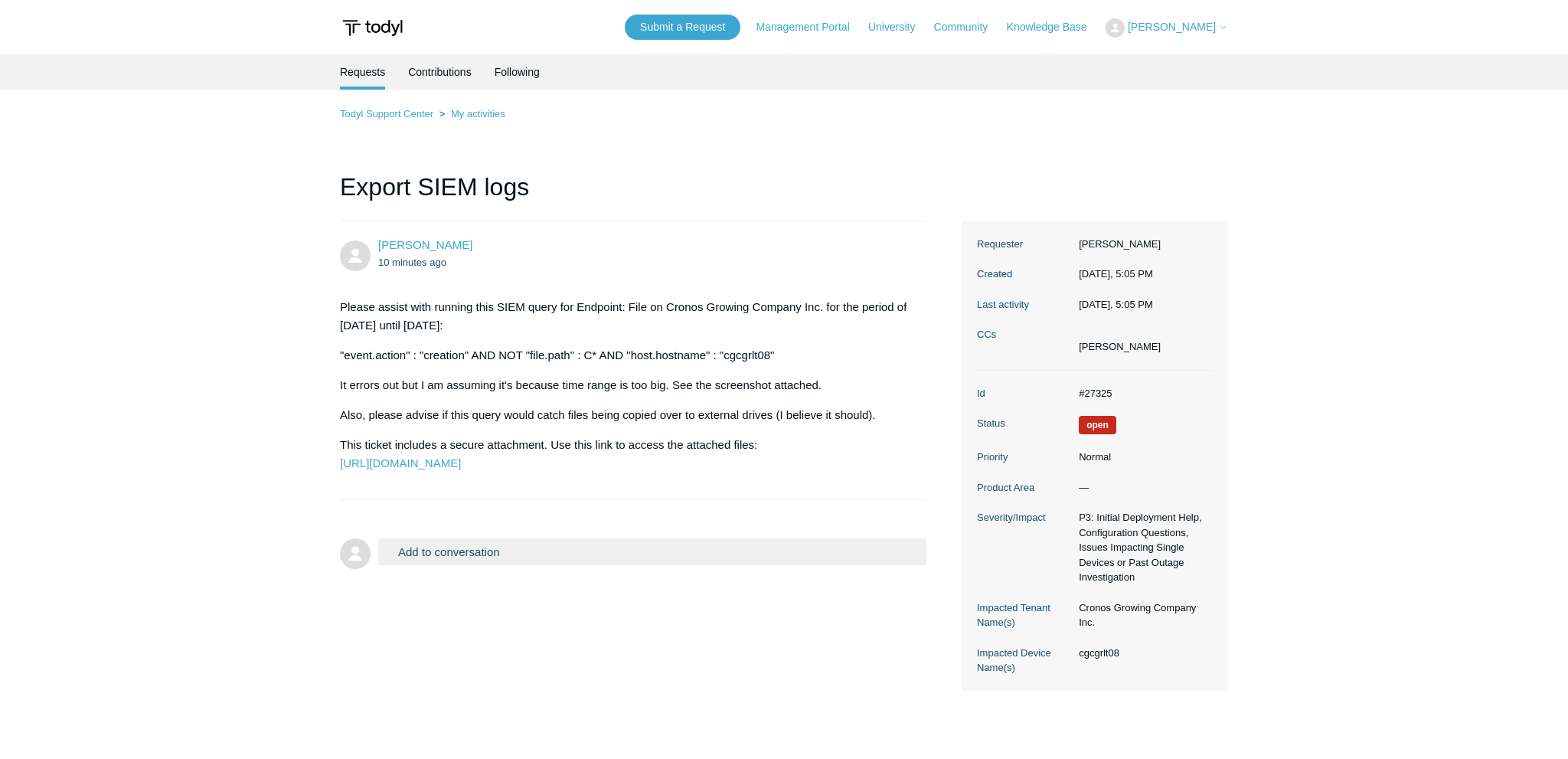
click at [1093, 421] on span "Open" at bounding box center [1097, 424] width 37 height 19
drag, startPoint x: 633, startPoint y: 595, endPoint x: 629, endPoint y: 587, distance: 8.9
click at [632, 565] on button "Add to conversation" at bounding box center [652, 551] width 548 height 27
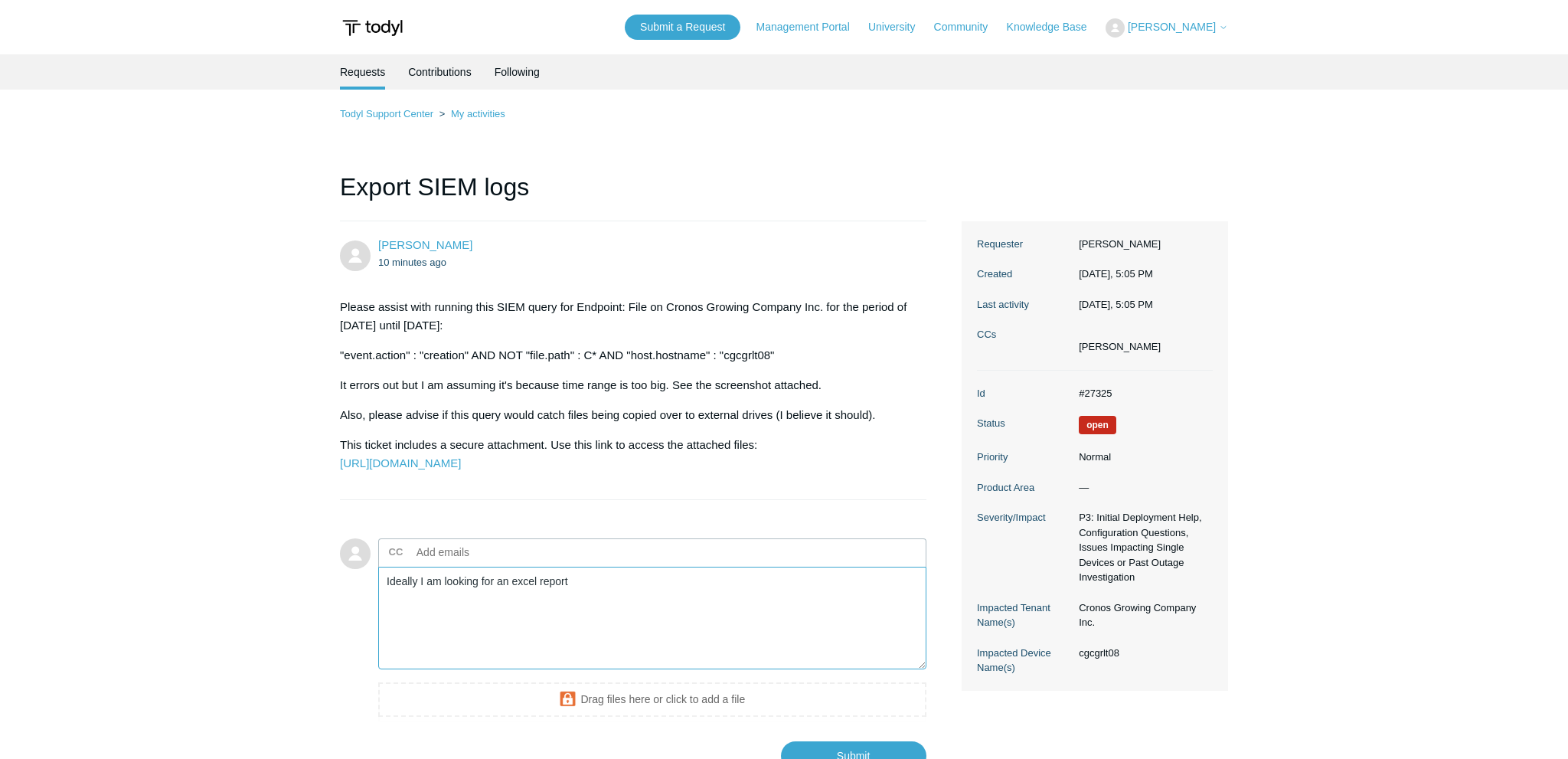
type textarea "Ideally I am looking for an excel report"
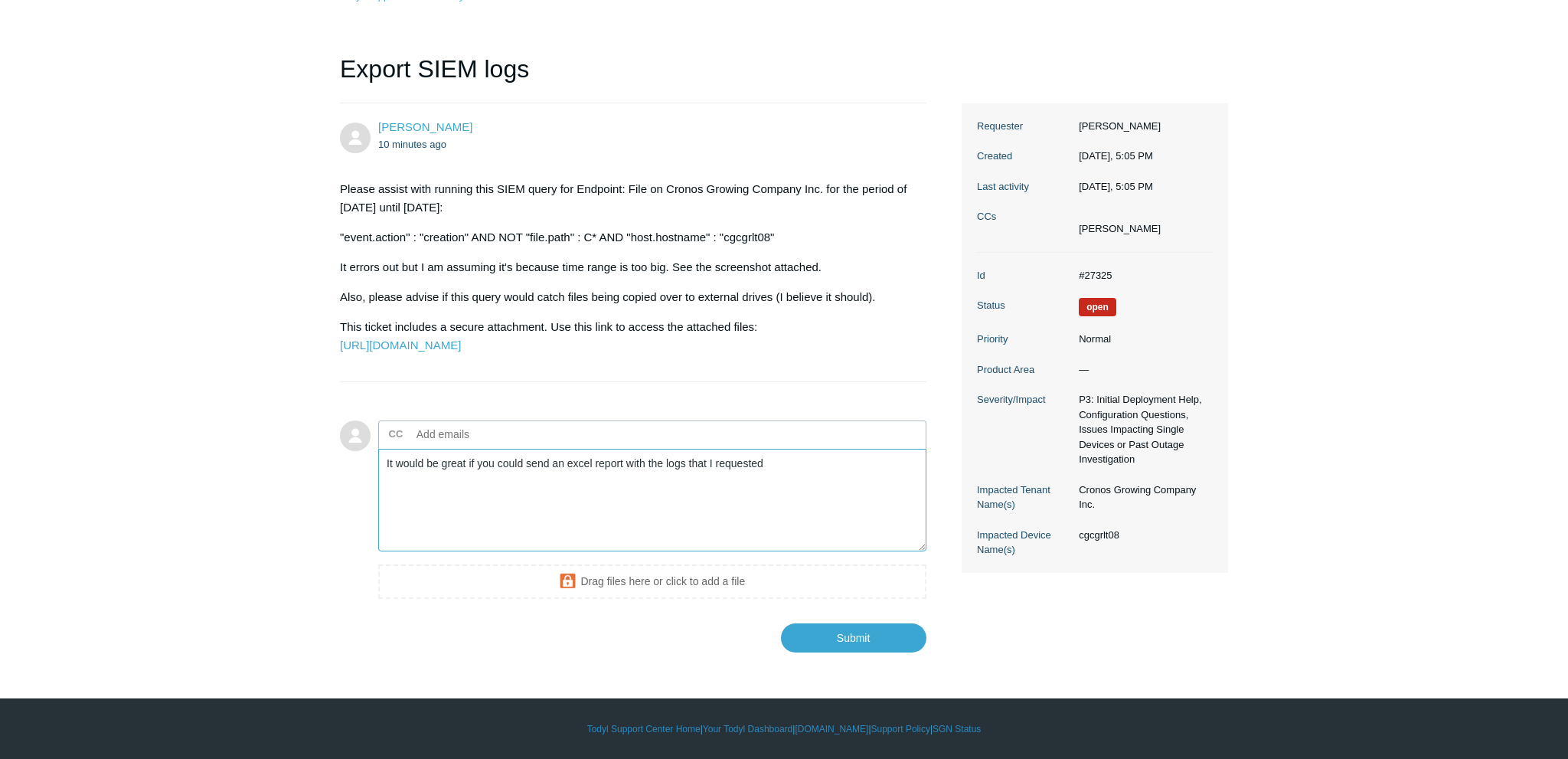
scroll to position [151, 0]
type textarea "It would be great if you could send an excel report with the logs that I reques…"
click at [886, 639] on input "Submit" at bounding box center [854, 637] width 146 height 31
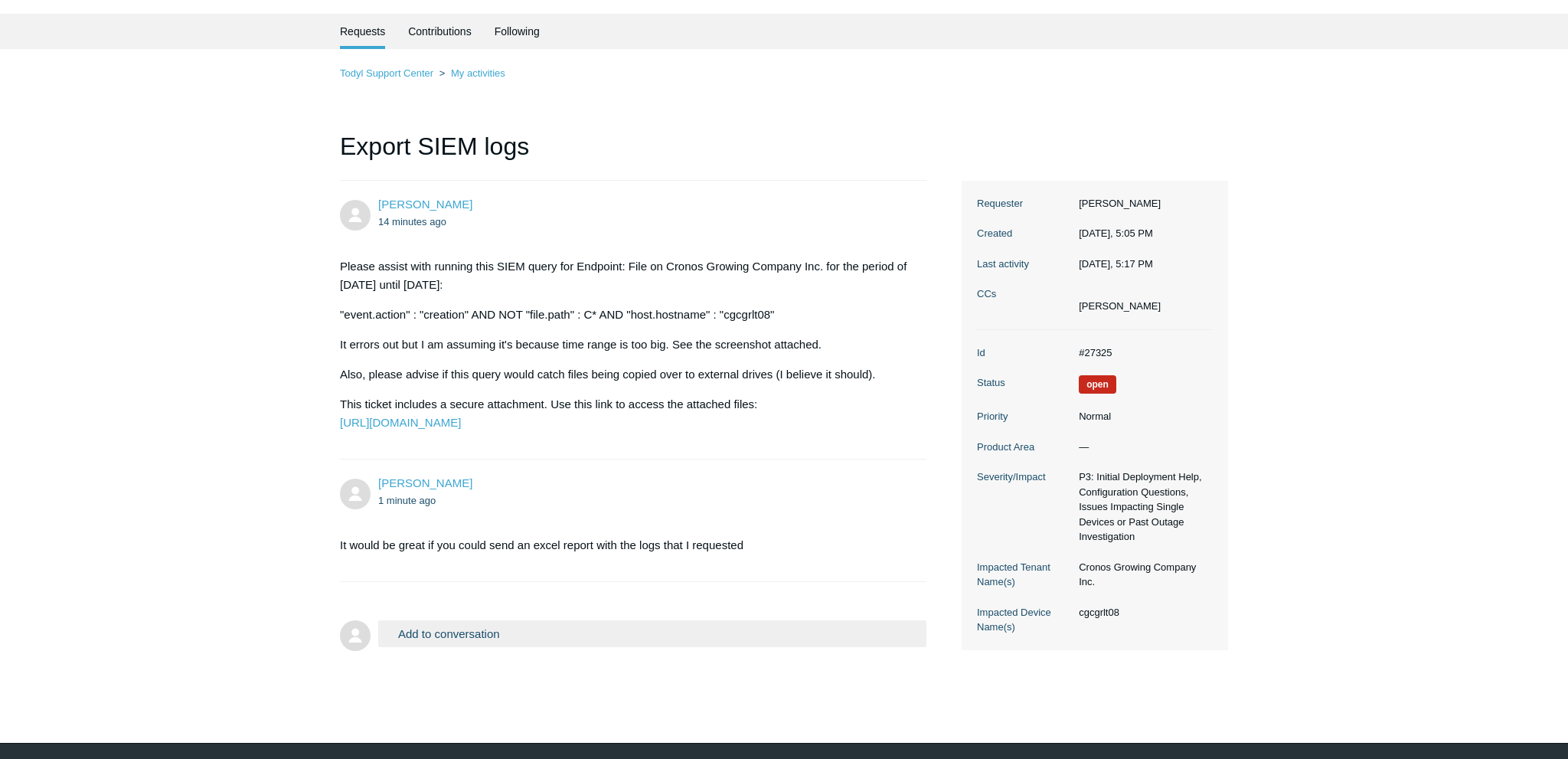
scroll to position [80, 0]
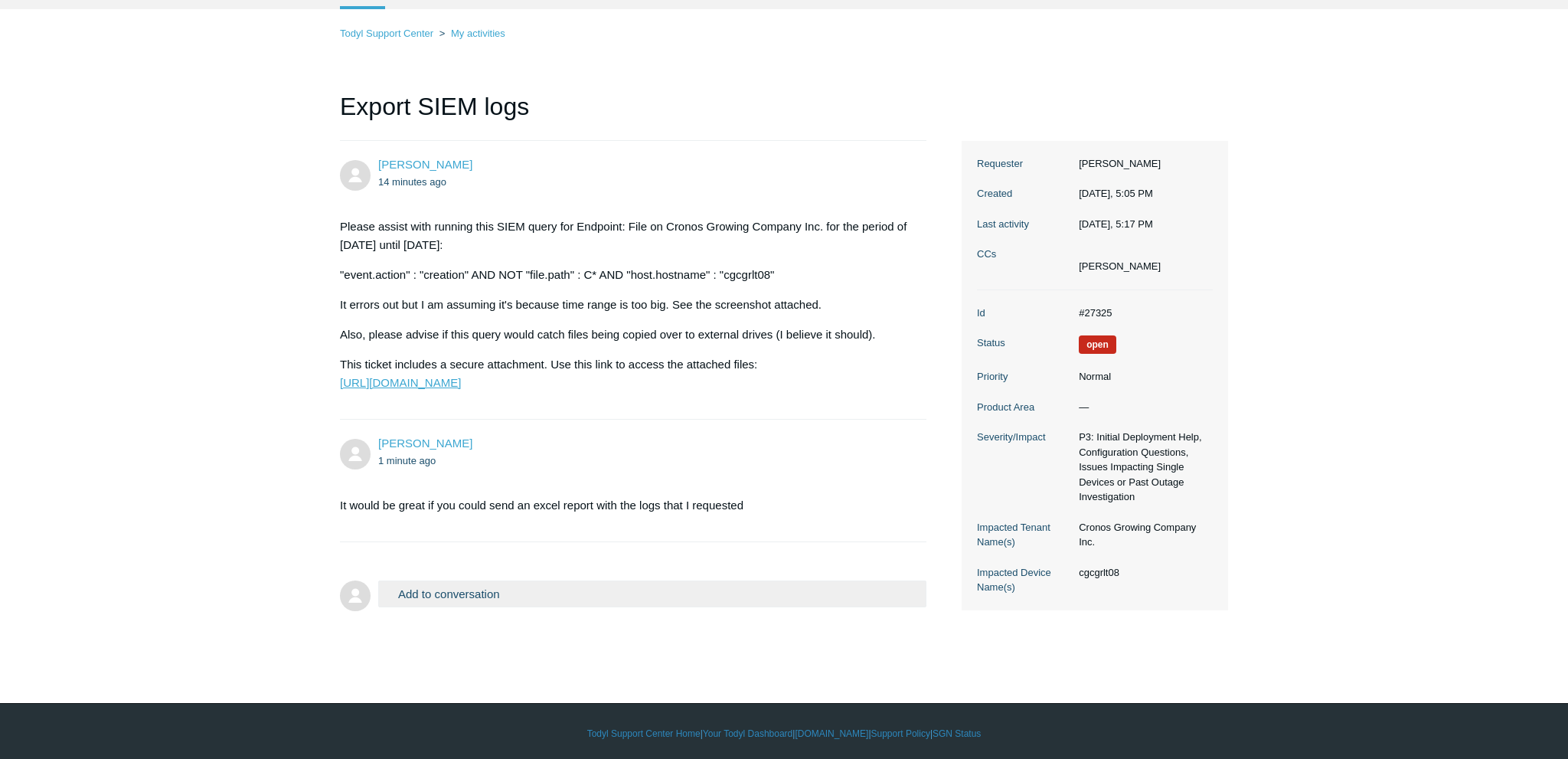
click at [461, 389] on link "[URL][DOMAIN_NAME]" at bounding box center [400, 382] width 121 height 13
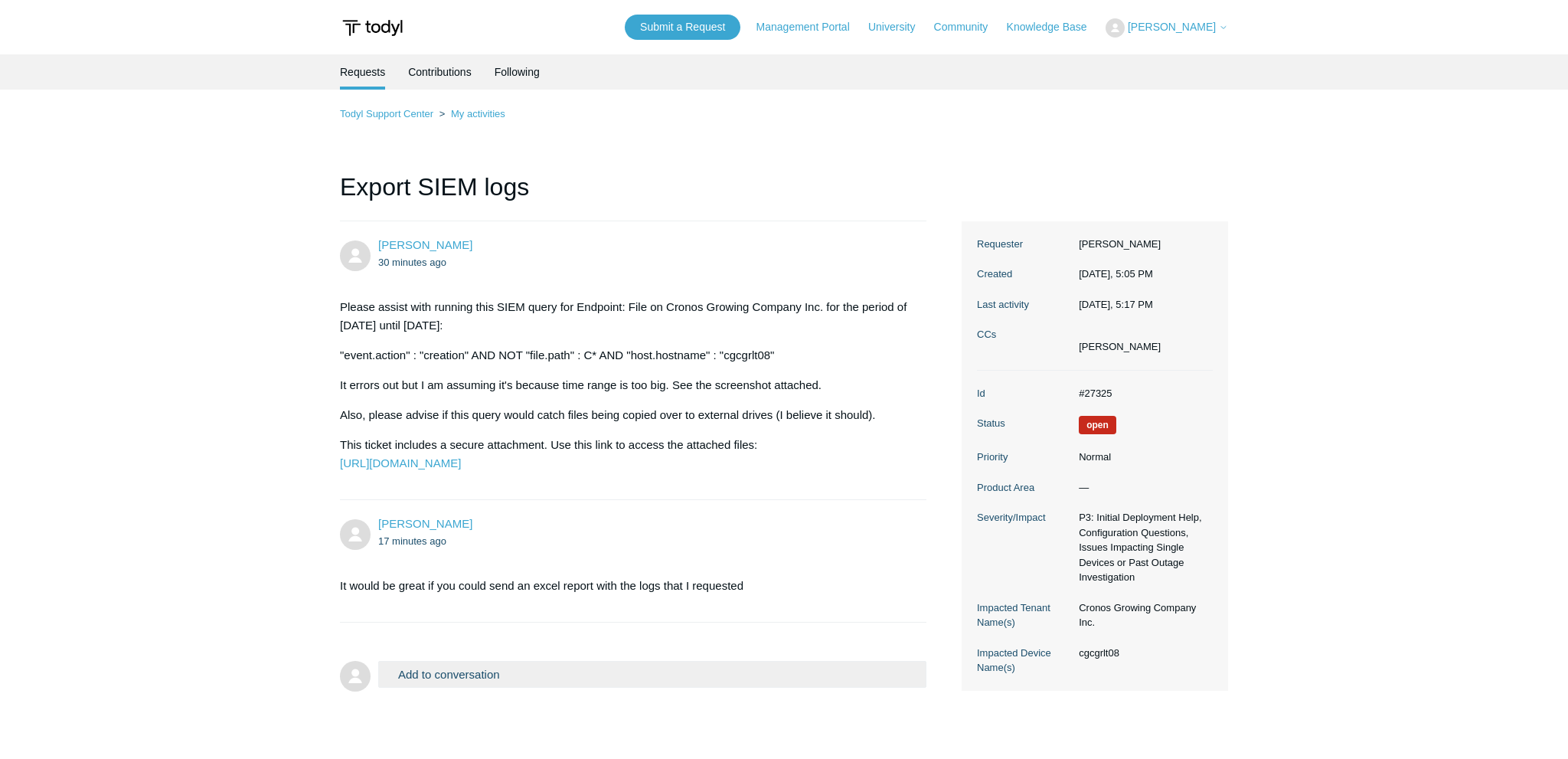
scroll to position [80, 0]
